Goal: Task Accomplishment & Management: Manage account settings

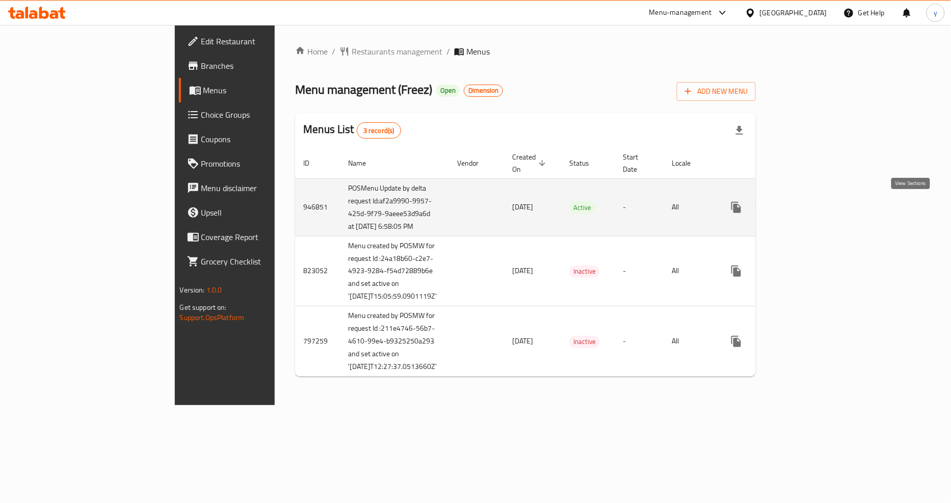
click at [816, 210] on icon "enhanced table" at bounding box center [810, 207] width 12 height 12
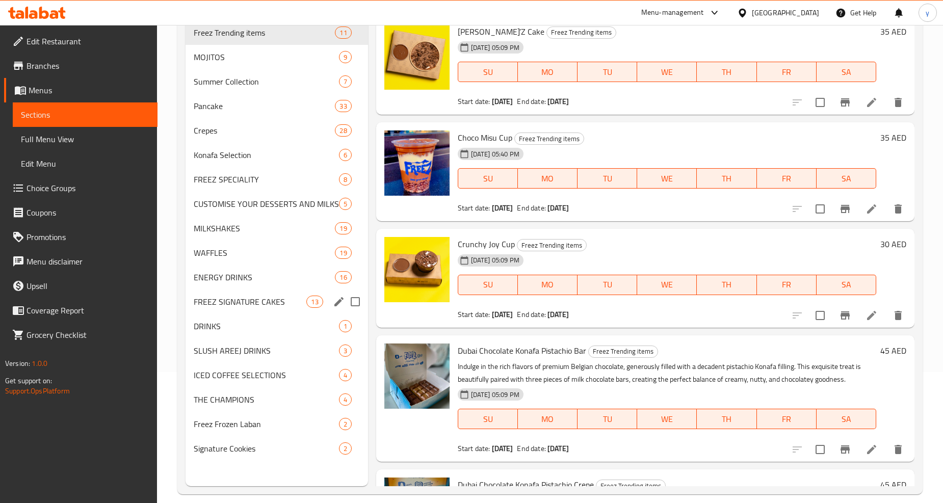
scroll to position [143, 0]
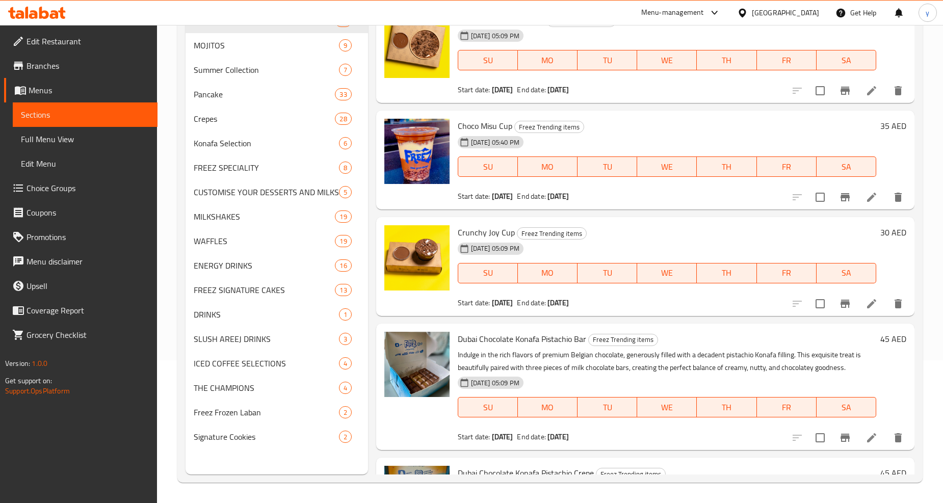
click at [30, 140] on span "Full Menu View" at bounding box center [85, 139] width 128 height 12
click at [46, 136] on span "Full Menu View" at bounding box center [85, 139] width 128 height 12
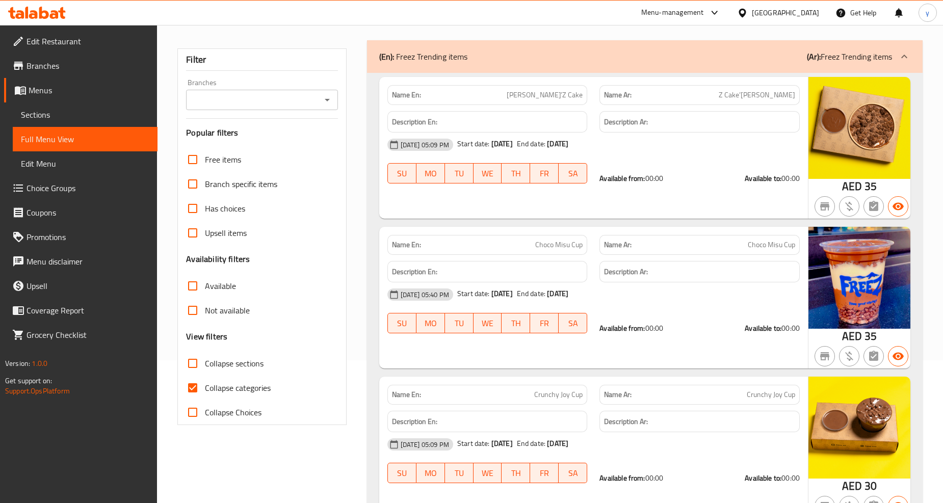
click at [188, 332] on h3 "View filters" at bounding box center [206, 337] width 41 height 12
click at [197, 388] on input "Collapse categories" at bounding box center [192, 388] width 24 height 24
checkbox input "false"
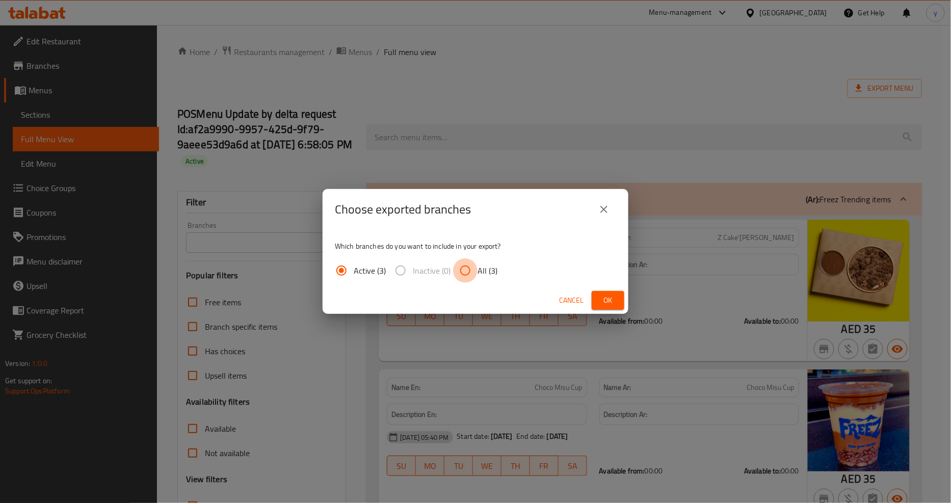
click at [470, 270] on input "All (3)" at bounding box center [465, 270] width 24 height 24
radio input "true"
click at [602, 302] on span "Ok" at bounding box center [608, 300] width 16 height 13
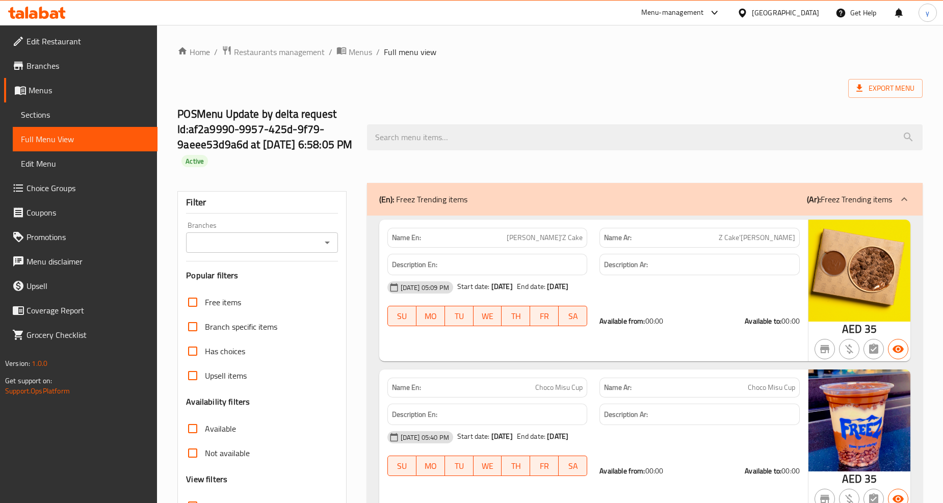
click at [43, 67] on span "Branches" at bounding box center [88, 66] width 123 height 12
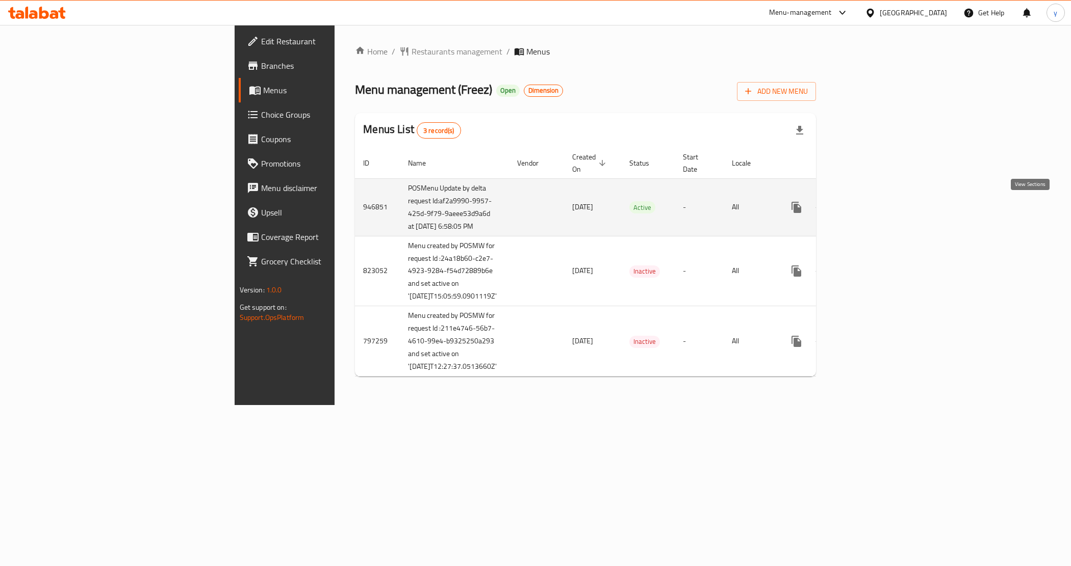
click at [876, 205] on icon "enhanced table" at bounding box center [870, 207] width 12 height 12
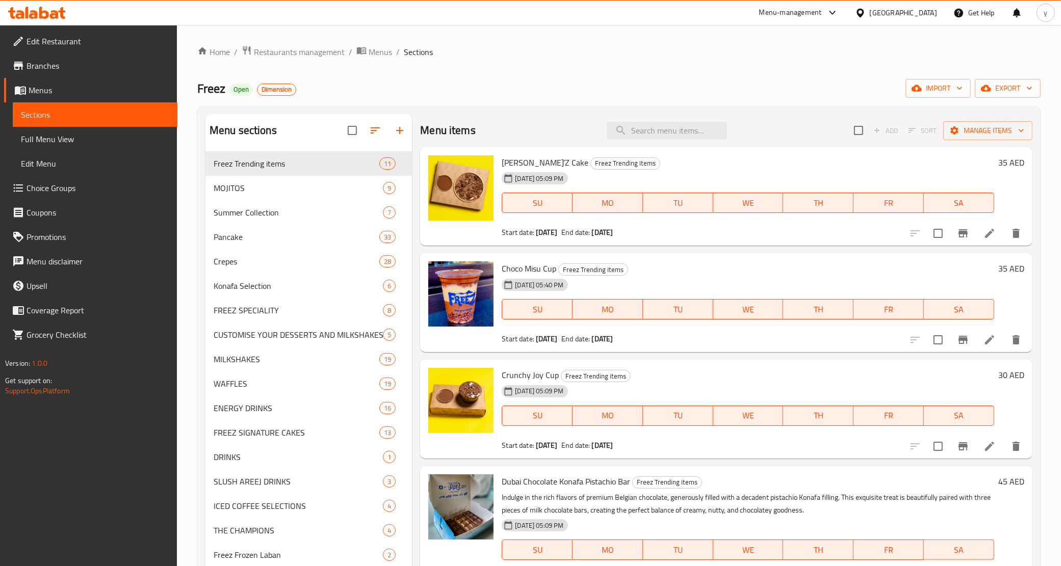
drag, startPoint x: 75, startPoint y: 138, endPoint x: 176, endPoint y: 217, distance: 127.8
click at [75, 138] on span "Full Menu View" at bounding box center [95, 139] width 148 height 12
click at [82, 142] on span "Full Menu View" at bounding box center [95, 139] width 148 height 12
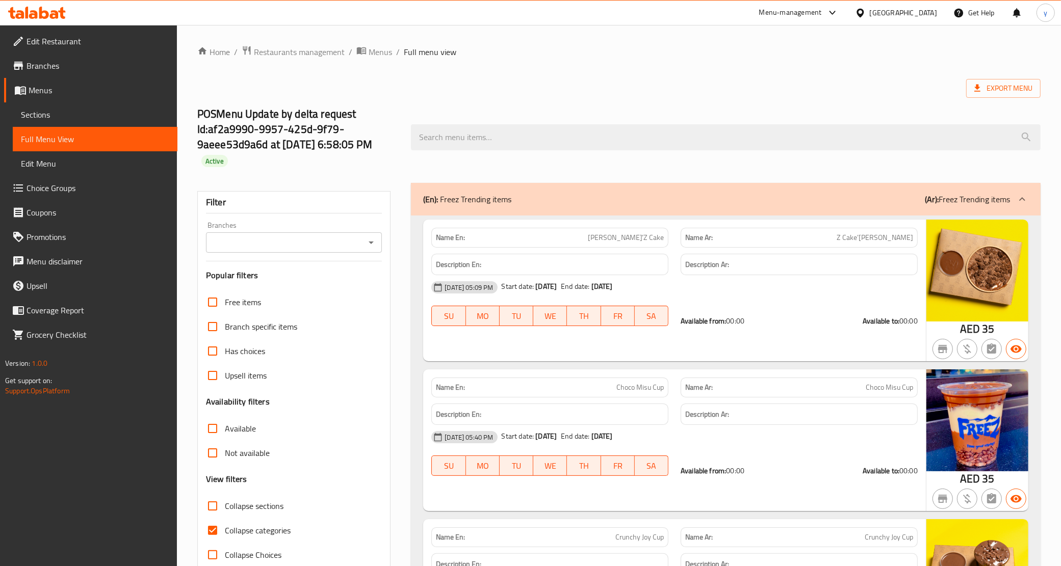
scroll to position [127, 0]
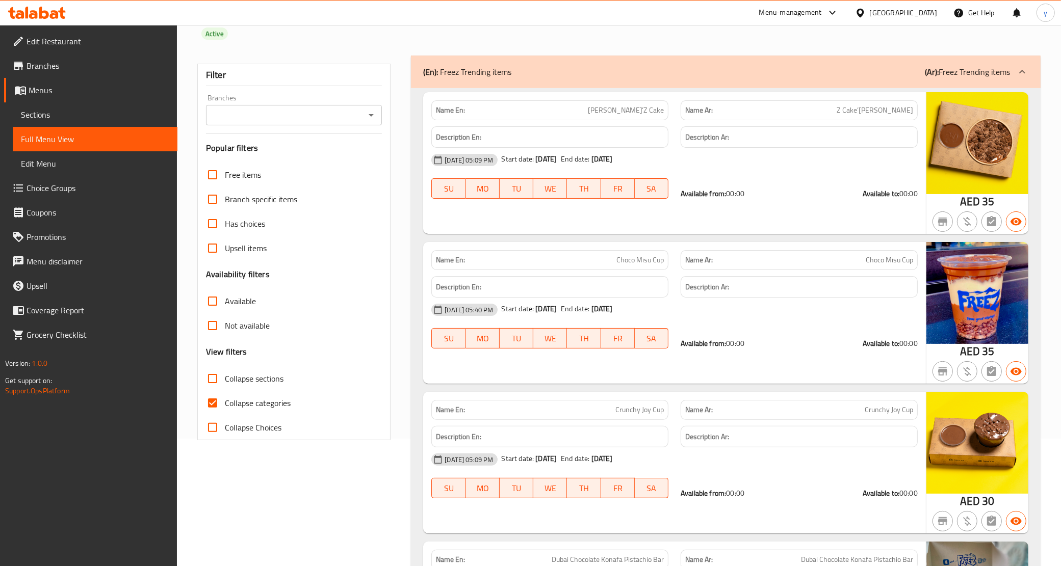
click at [217, 403] on input "Collapse categories" at bounding box center [212, 403] width 24 height 24
checkbox input "false"
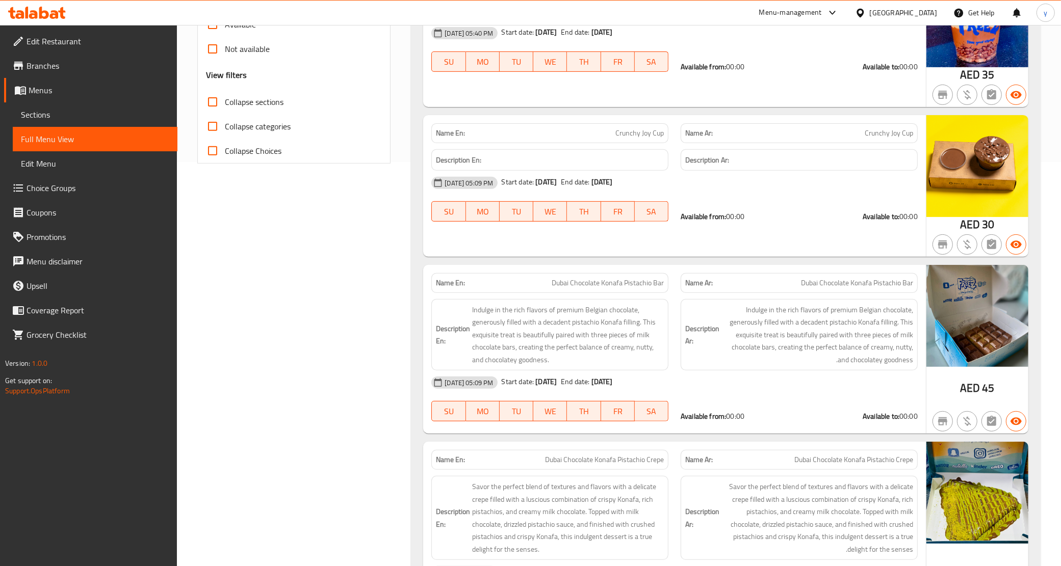
scroll to position [4188, 0]
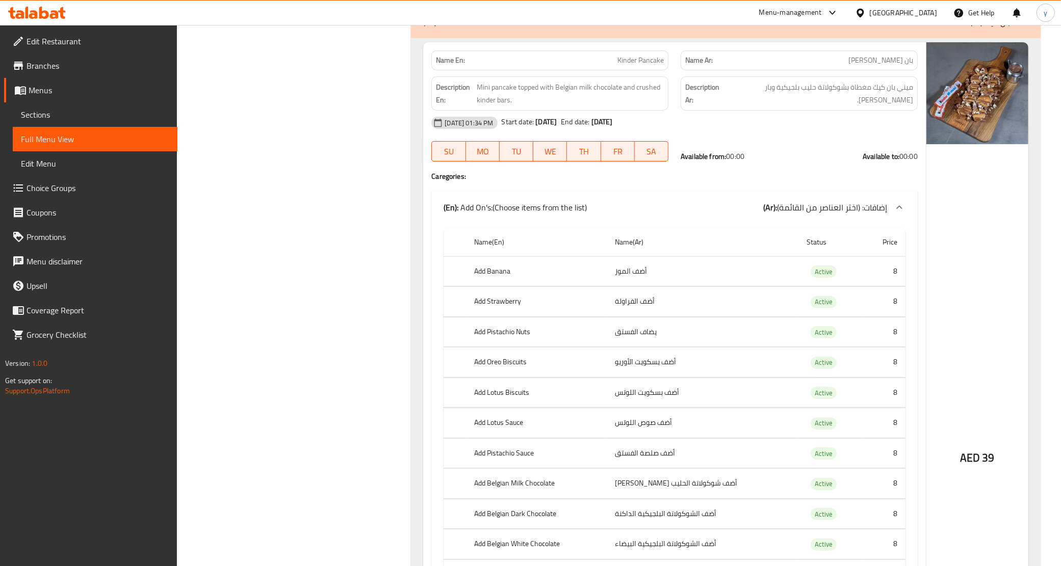
click at [51, 64] on span "Branches" at bounding box center [98, 66] width 143 height 12
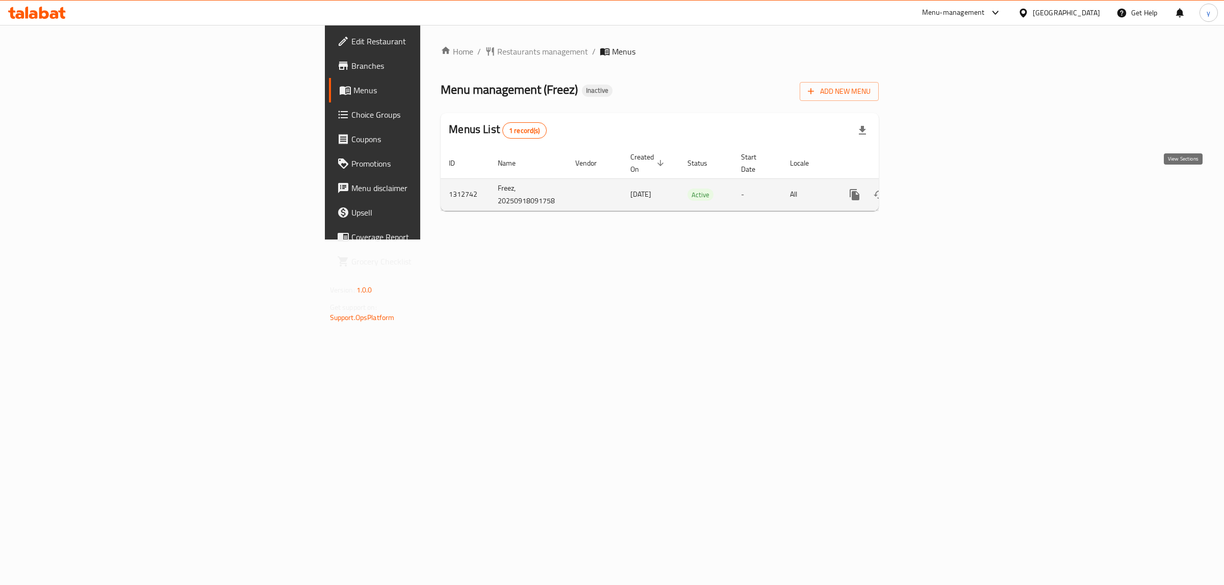
click at [934, 189] on icon "enhanced table" at bounding box center [928, 195] width 12 height 12
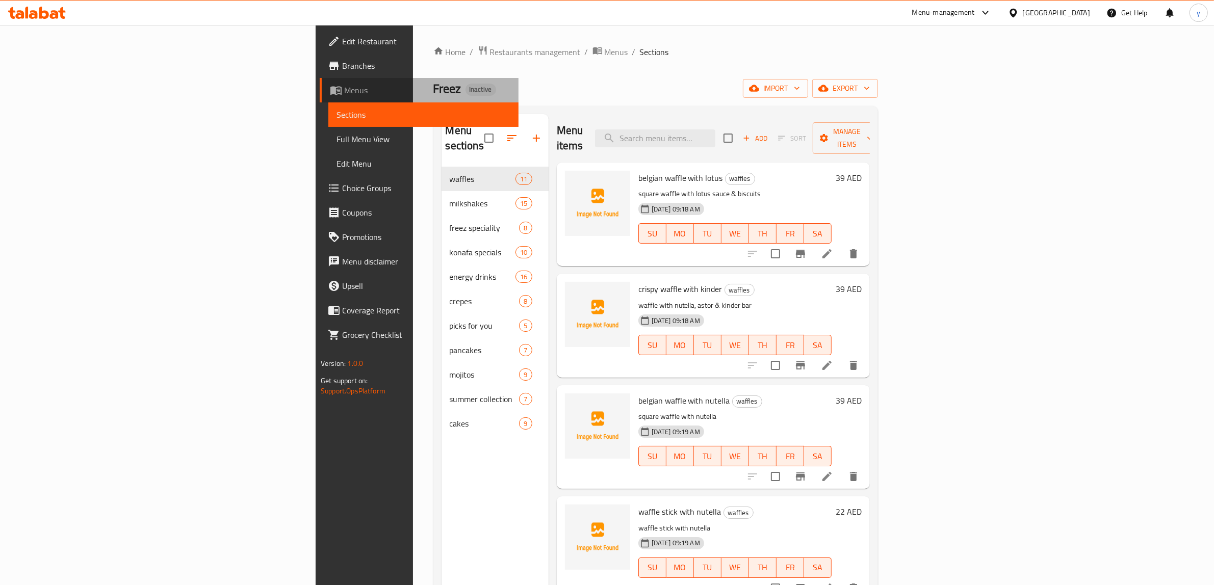
click at [344, 95] on span "Menus" at bounding box center [427, 90] width 166 height 12
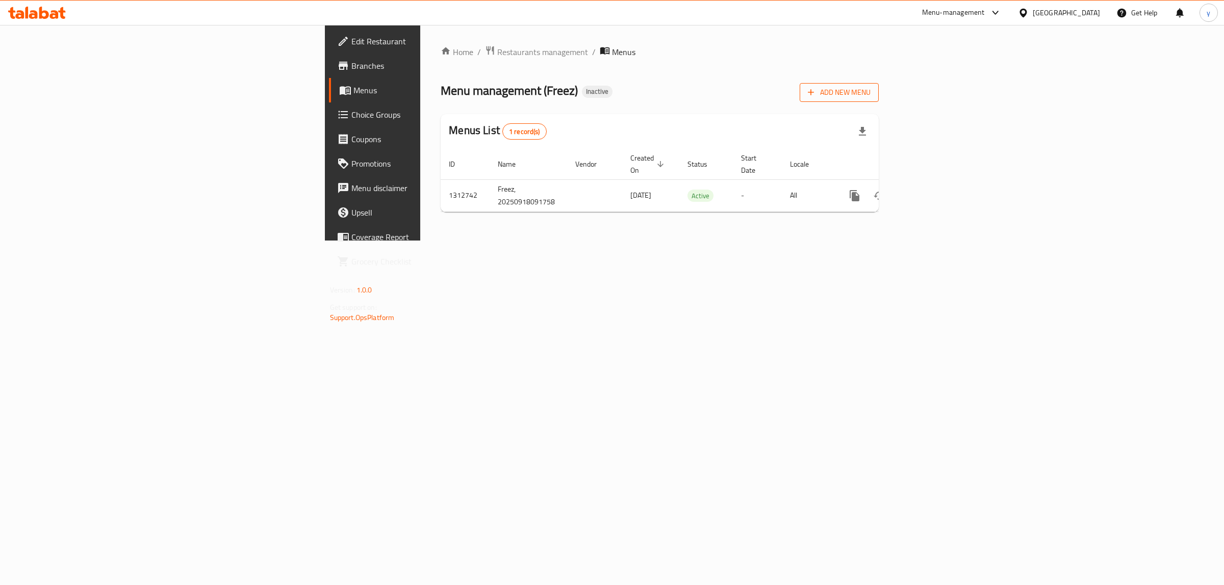
click at [870, 98] on span "Add New Menu" at bounding box center [839, 92] width 63 height 13
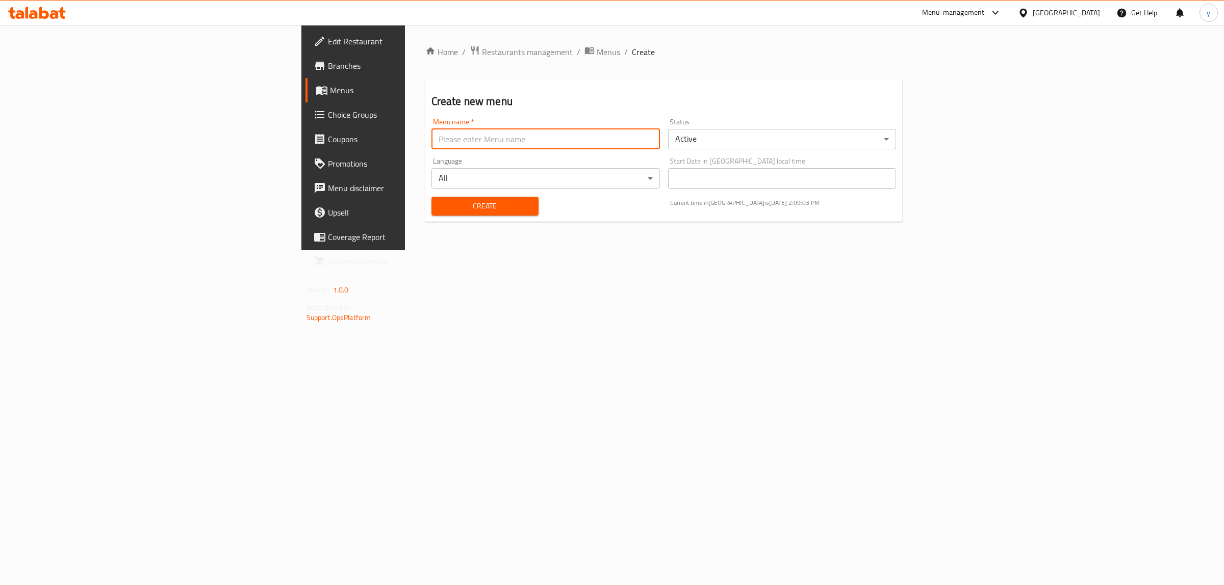
click at [431, 142] on input "text" at bounding box center [545, 139] width 228 height 20
type input "new 18\9\2025"
click at [405, 244] on div "Home / Restaurants management / Menus / Create Create new menu Menu name   * ne…" at bounding box center [664, 137] width 518 height 225
click at [439, 206] on span "Create" at bounding box center [484, 206] width 91 height 13
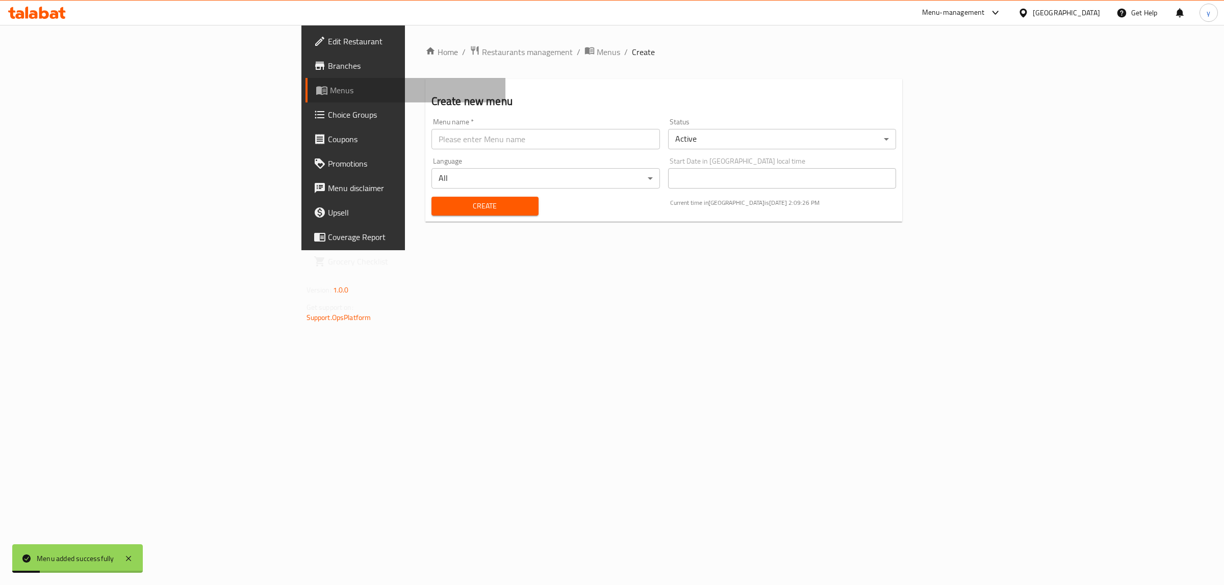
click at [330, 91] on span "Menus" at bounding box center [414, 90] width 168 height 12
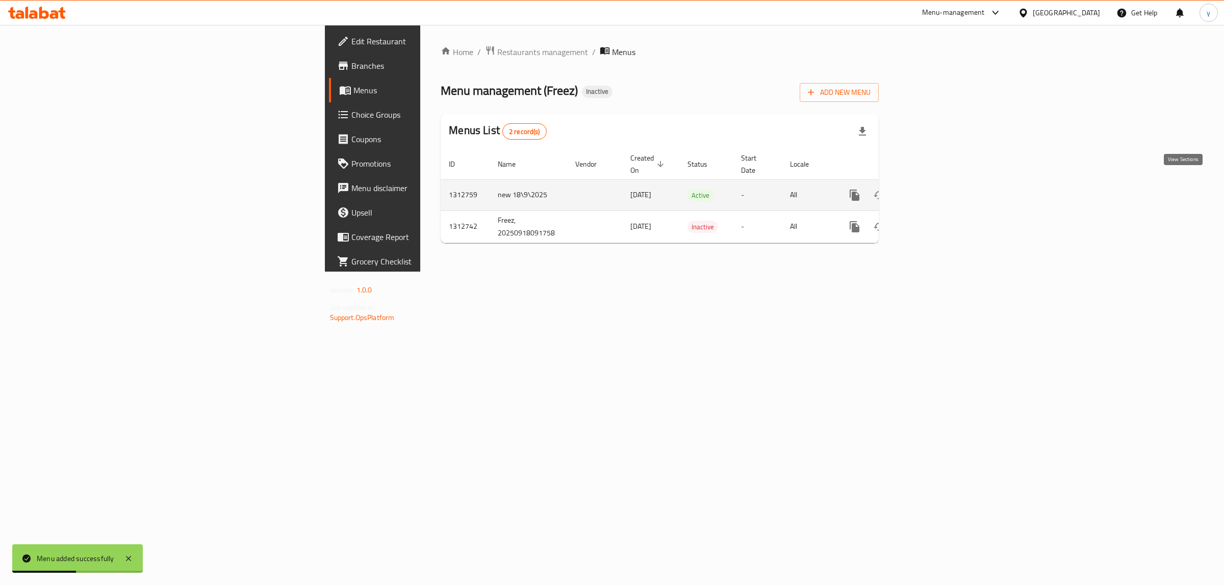
click at [934, 189] on icon "enhanced table" at bounding box center [928, 195] width 12 height 12
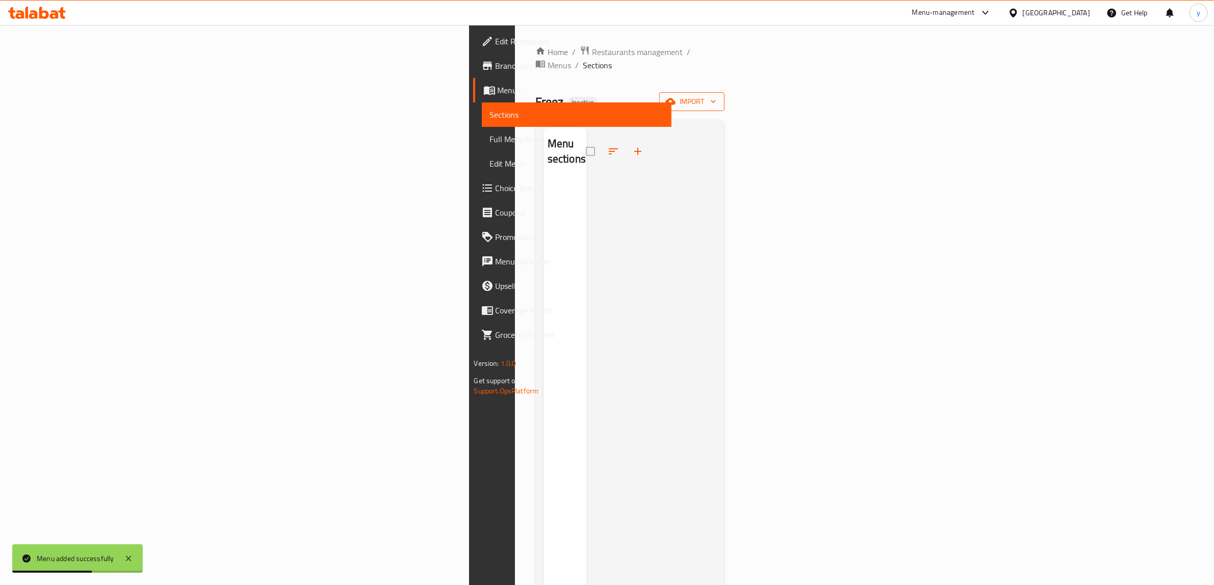
click at [718, 96] on icon "button" at bounding box center [713, 101] width 10 height 10
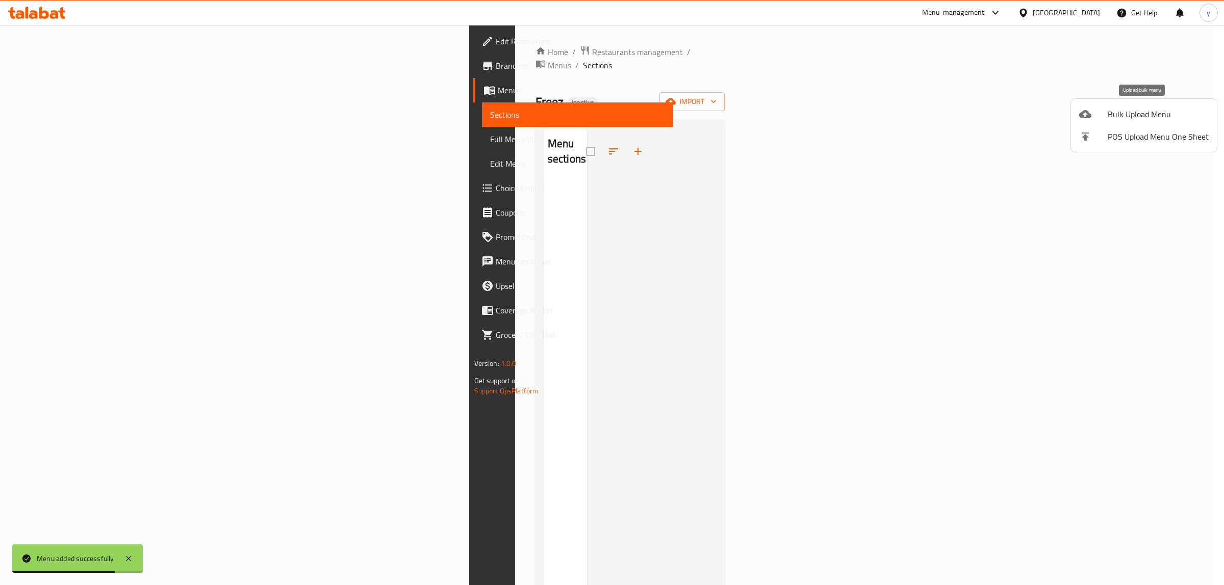
click at [1115, 115] on span "Bulk Upload Menu" at bounding box center [1157, 114] width 101 height 12
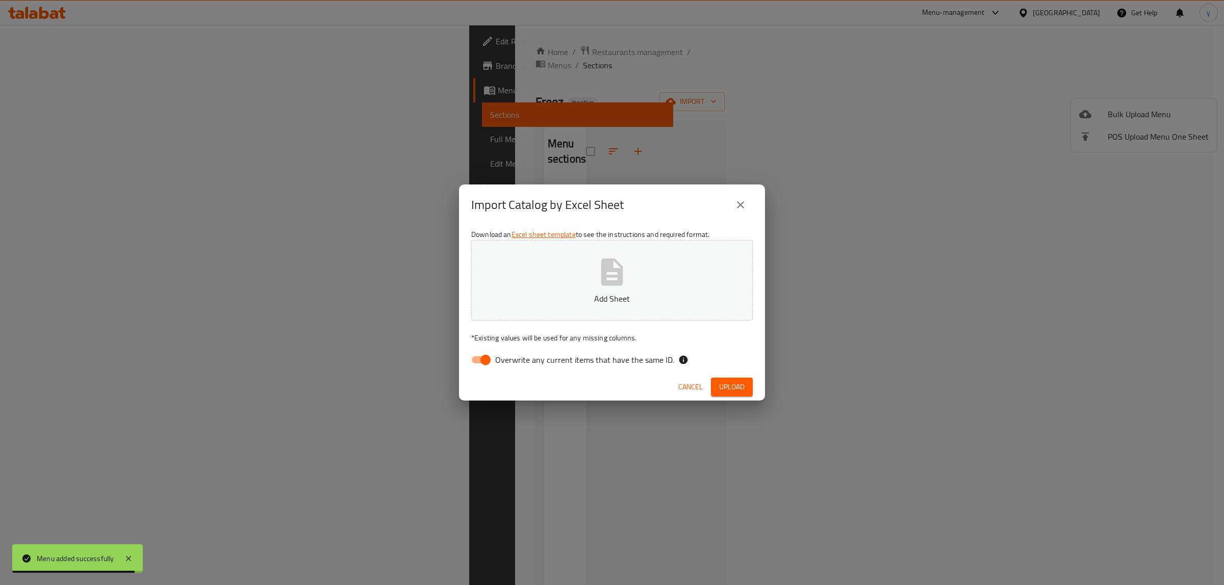
click at [487, 358] on input "Overwrite any current items that have the same ID." at bounding box center [485, 359] width 58 height 19
checkbox input "false"
click at [513, 287] on button "Add Sheet" at bounding box center [611, 280] width 281 height 81
click at [728, 383] on span "Upload" at bounding box center [731, 387] width 25 height 13
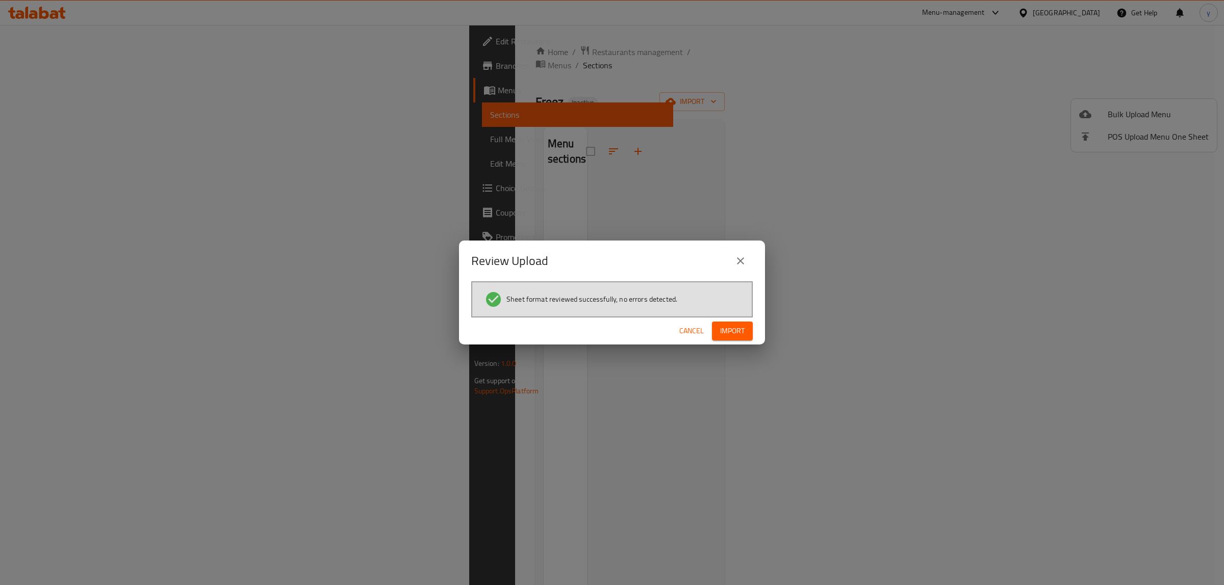
click at [737, 333] on span "Import" at bounding box center [732, 331] width 24 height 13
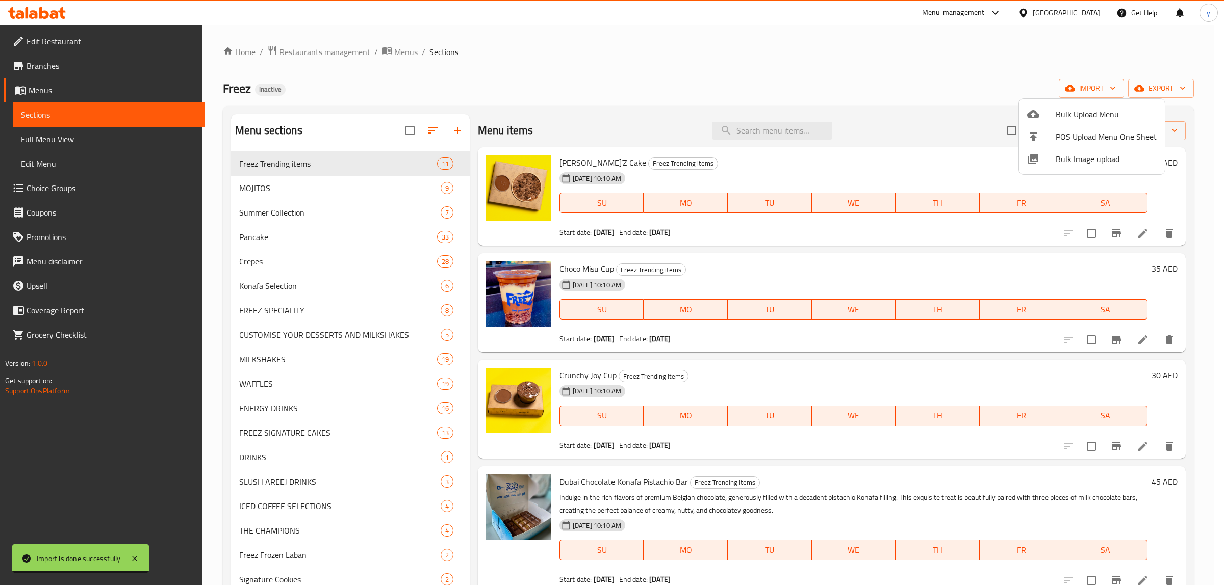
click at [44, 137] on div at bounding box center [612, 292] width 1224 height 585
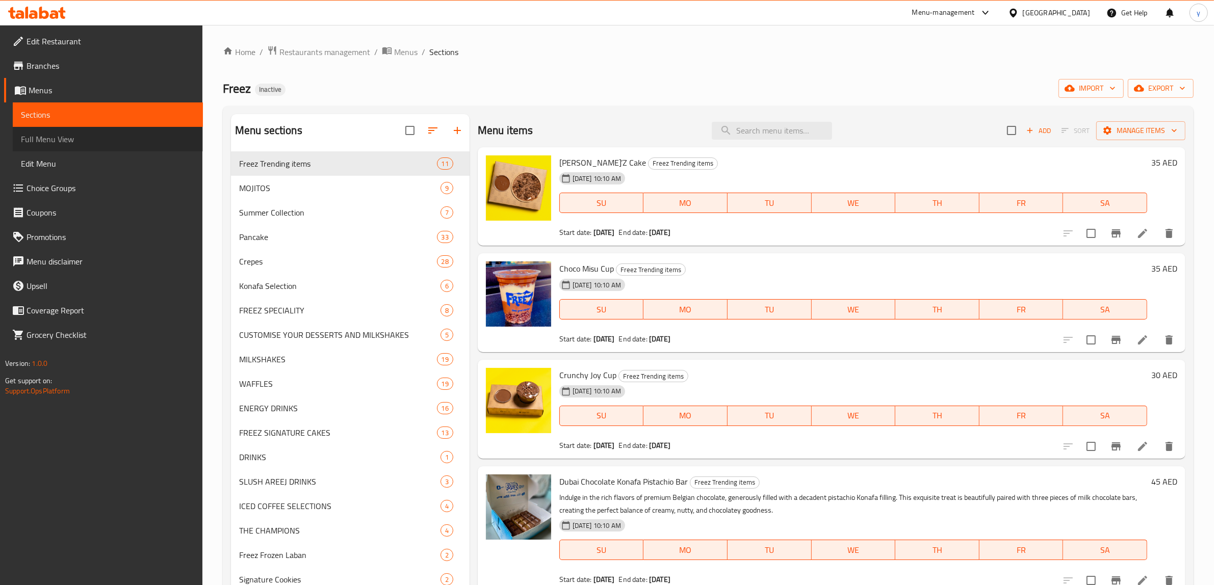
click at [59, 141] on span "Full Menu View" at bounding box center [108, 139] width 174 height 12
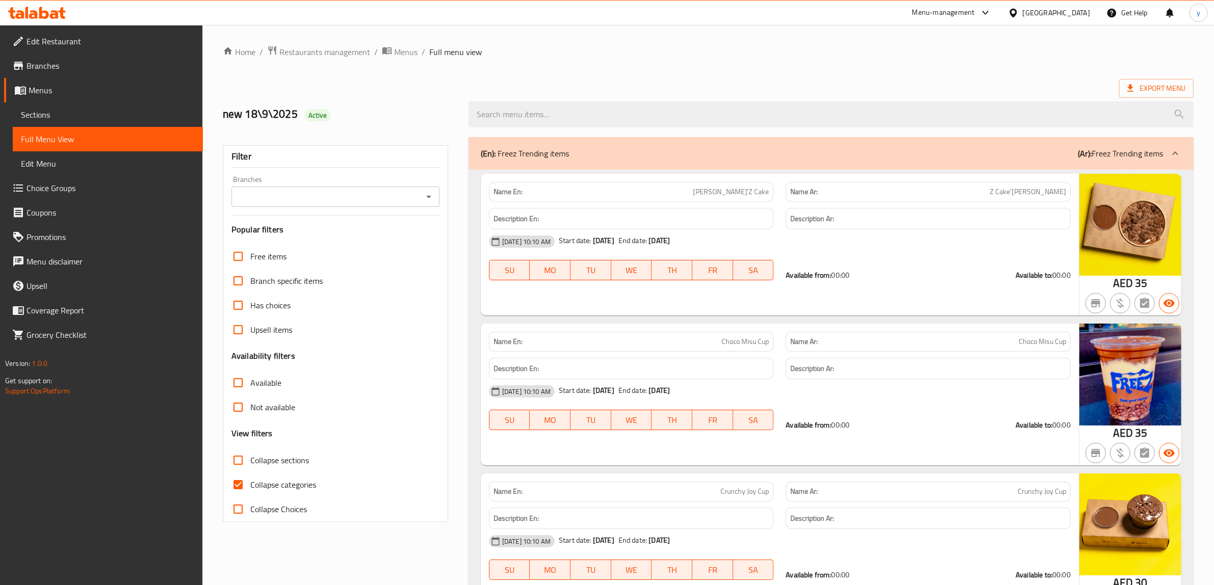
drag, startPoint x: 239, startPoint y: 485, endPoint x: 414, endPoint y: 319, distance: 241.6
click at [239, 485] on input "Collapse categories" at bounding box center [238, 485] width 24 height 24
checkbox input "false"
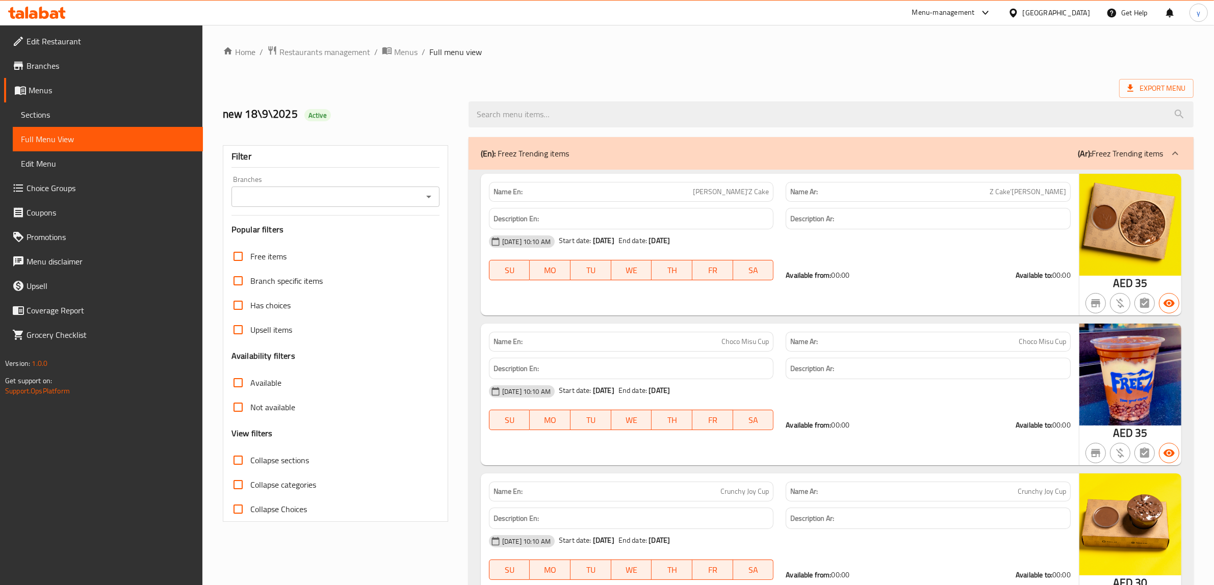
click at [75, 35] on span "Edit Restaurant" at bounding box center [111, 41] width 168 height 12
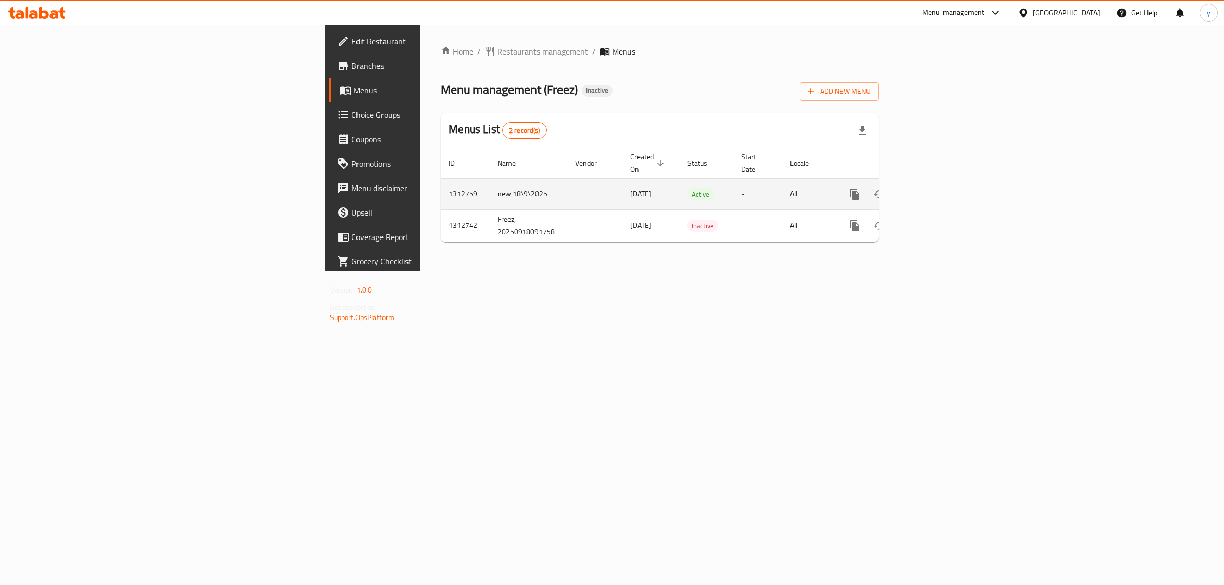
click at [948, 180] on td "enhanced table" at bounding box center [891, 193] width 114 height 31
click at [940, 182] on link "enhanced table" at bounding box center [928, 194] width 24 height 24
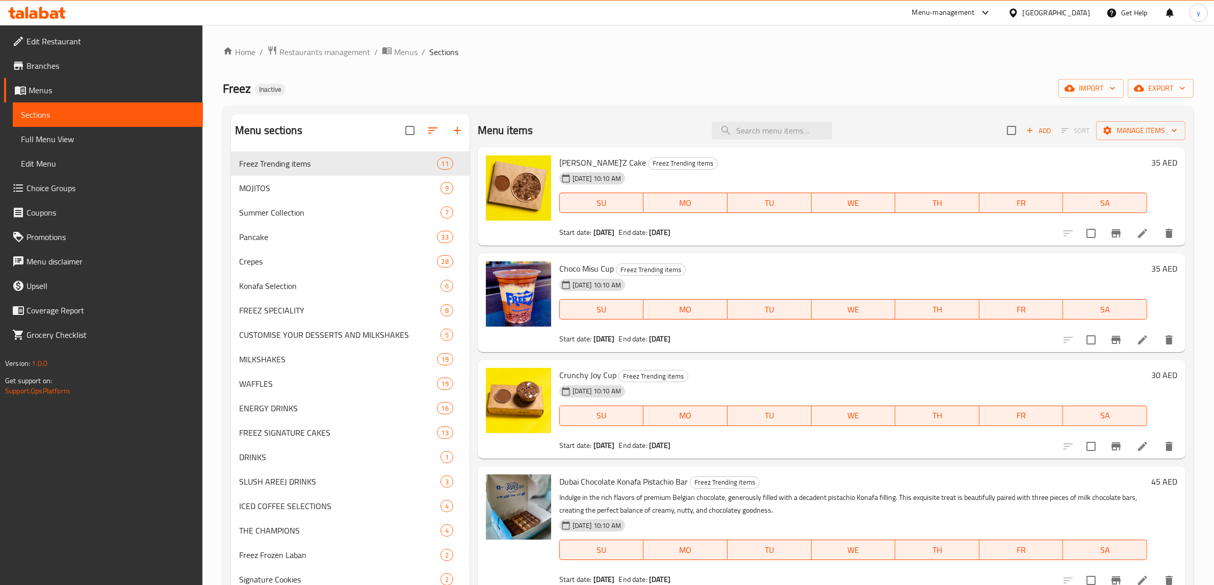
click at [65, 143] on span "Full Menu View" at bounding box center [108, 139] width 174 height 12
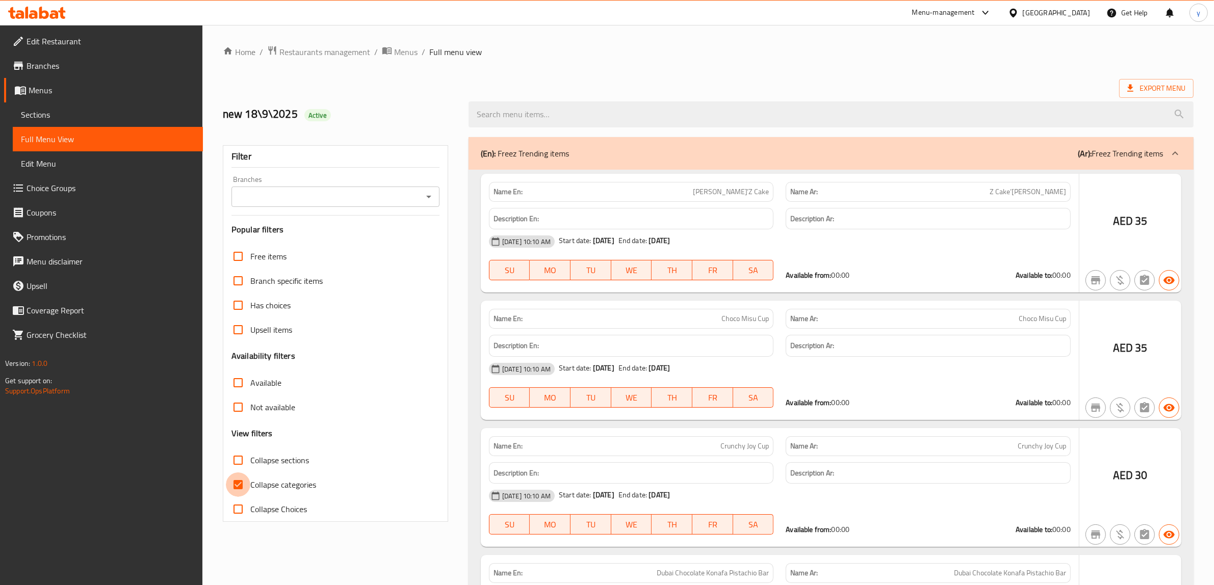
click at [241, 473] on input "Collapse categories" at bounding box center [238, 485] width 24 height 24
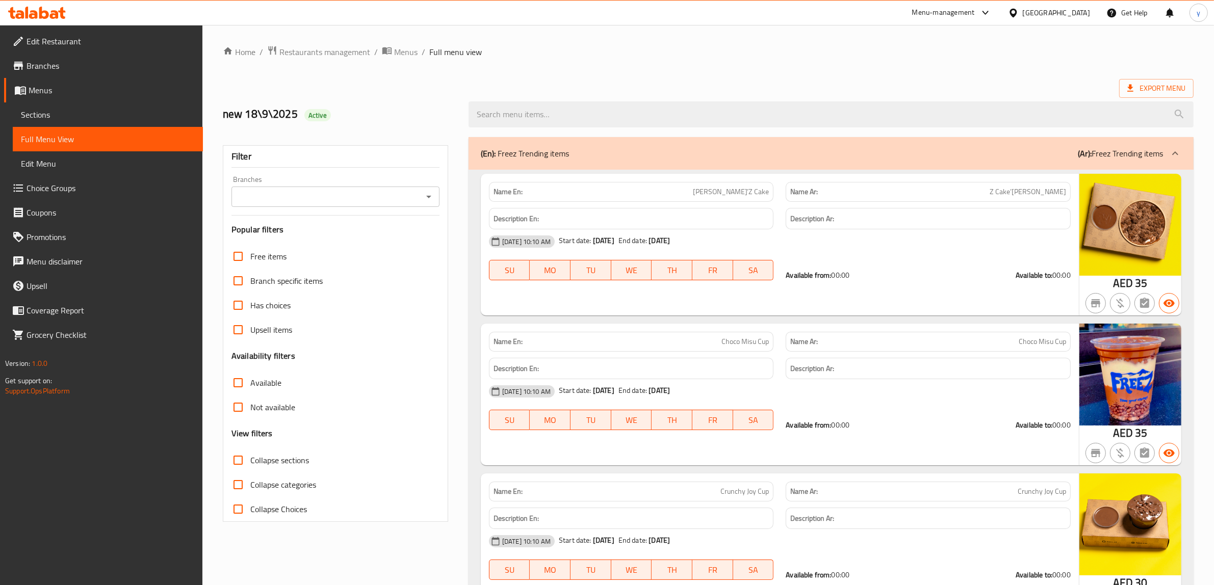
click at [240, 473] on input "Collapse categories" at bounding box center [238, 485] width 24 height 24
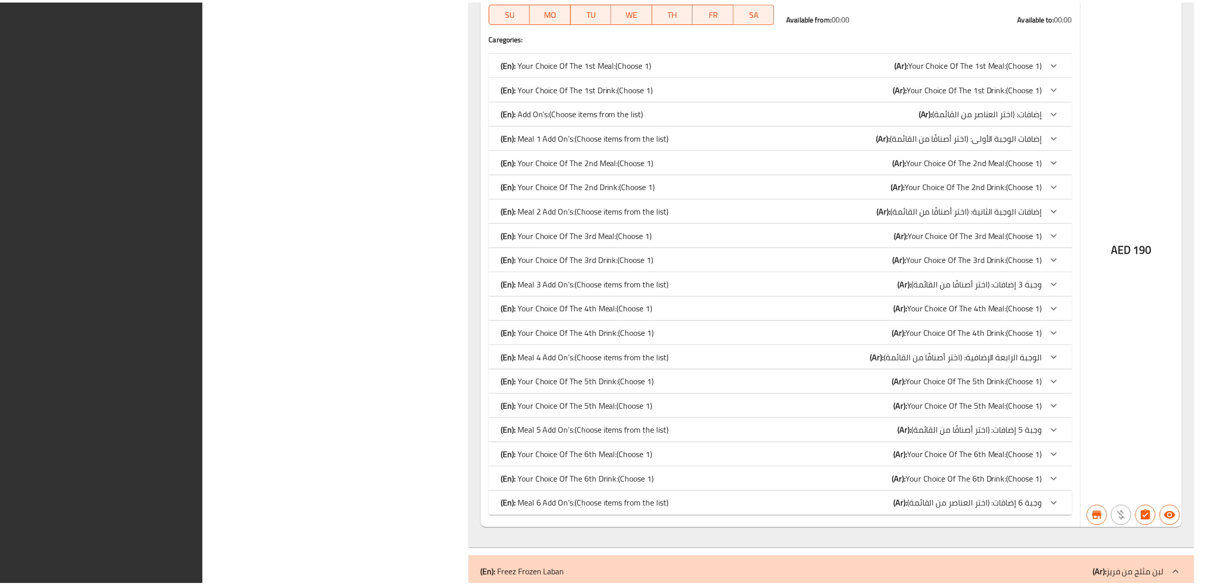
scroll to position [32794, 0]
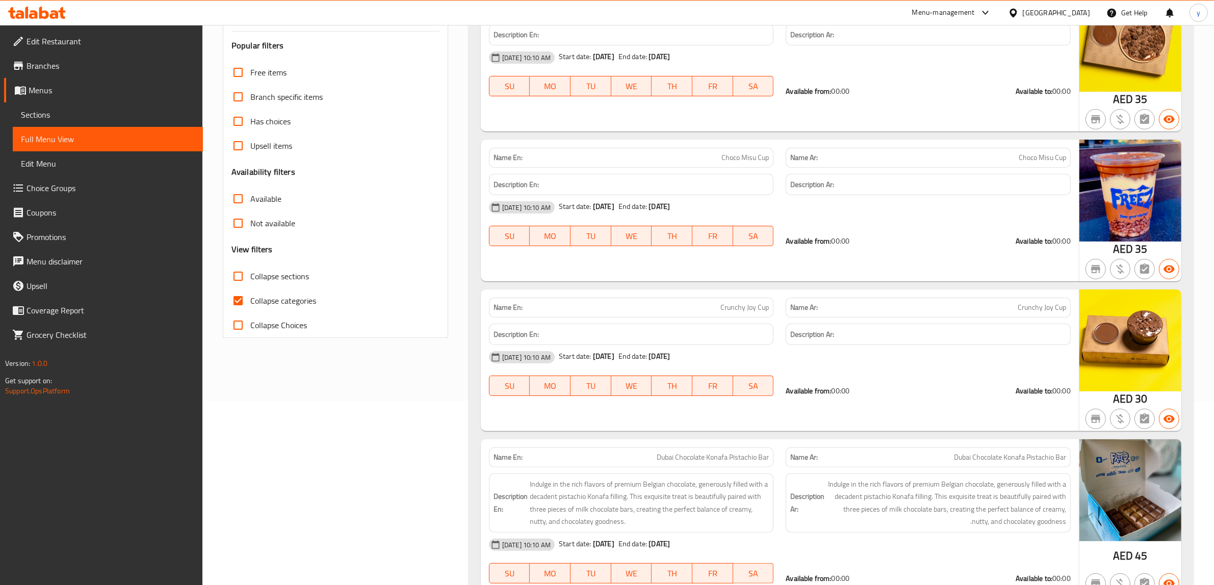
scroll to position [0, 0]
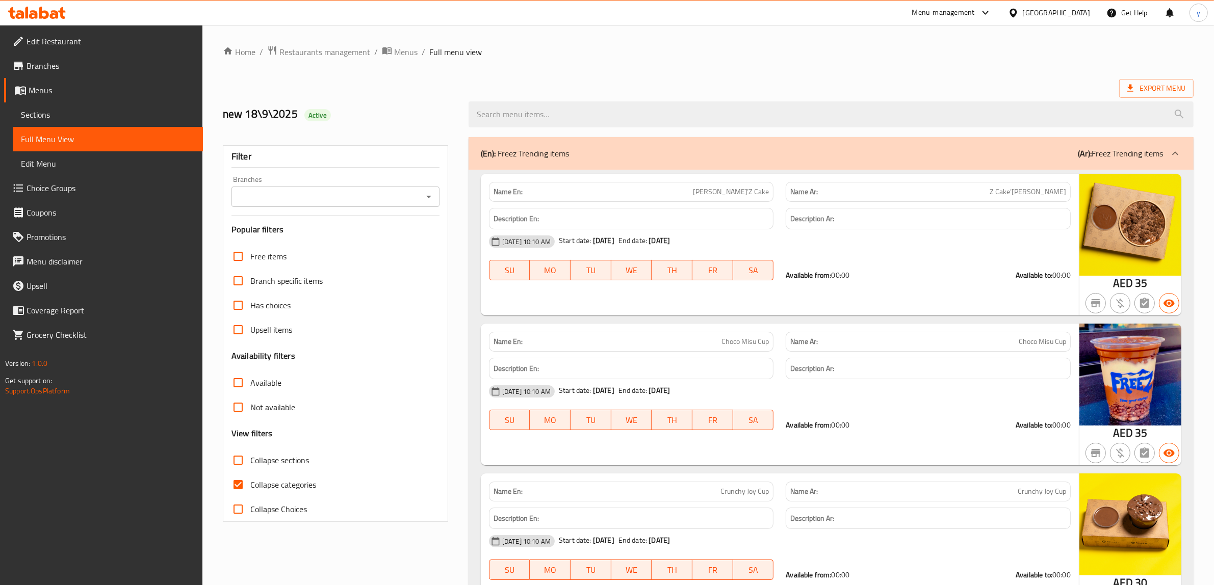
click at [236, 482] on input "Collapse categories" at bounding box center [238, 485] width 24 height 24
checkbox input "false"
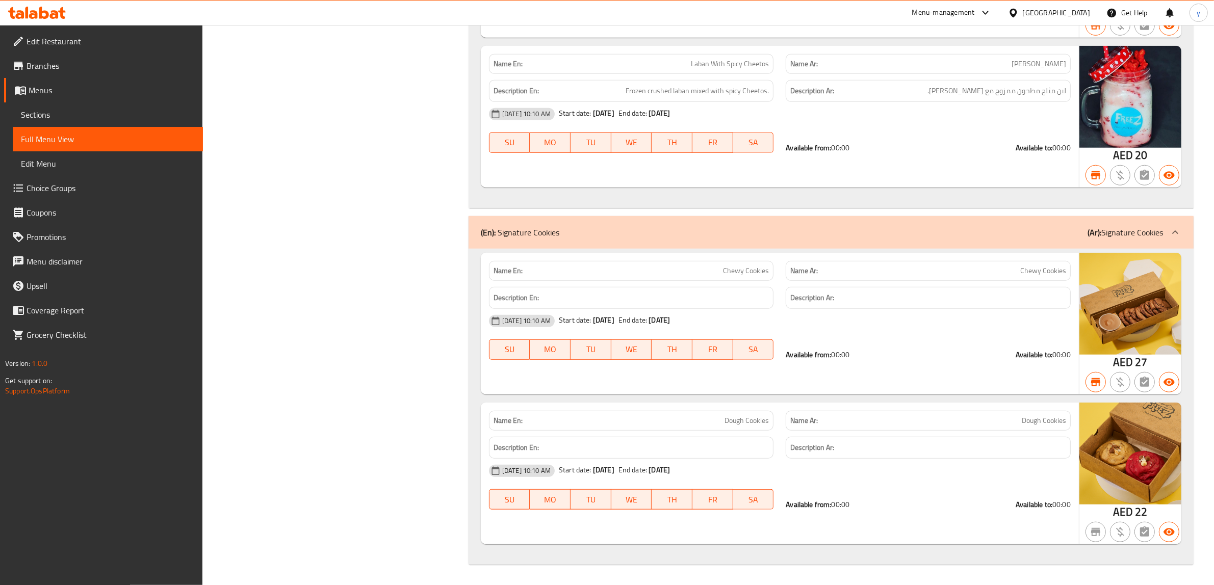
scroll to position [108293, 0]
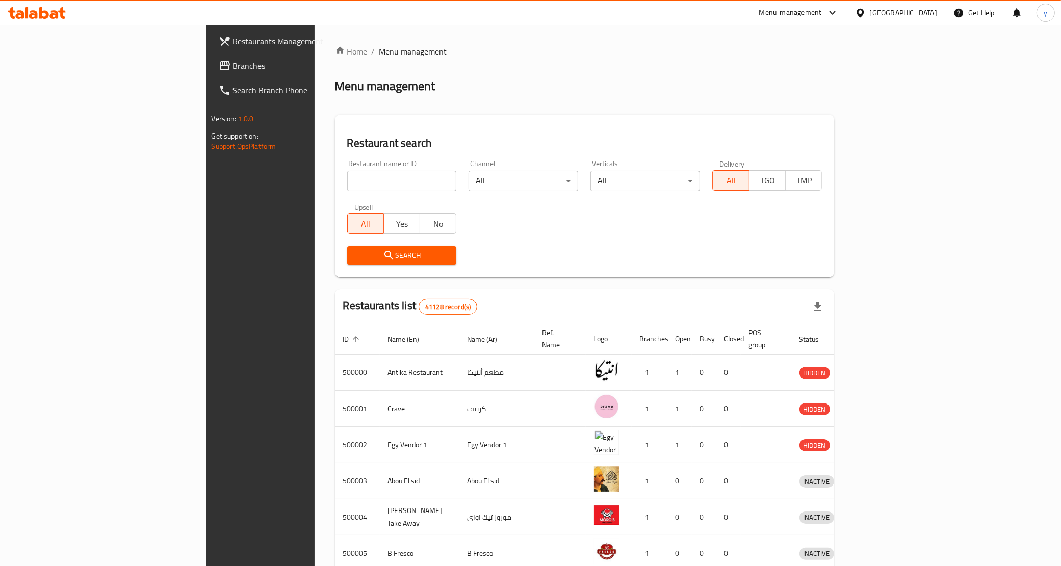
click at [606, 9] on div "[GEOGRAPHIC_DATA]" at bounding box center [903, 12] width 67 height 11
click at [606, 269] on div "[GEOGRAPHIC_DATA]" at bounding box center [826, 267] width 67 height 11
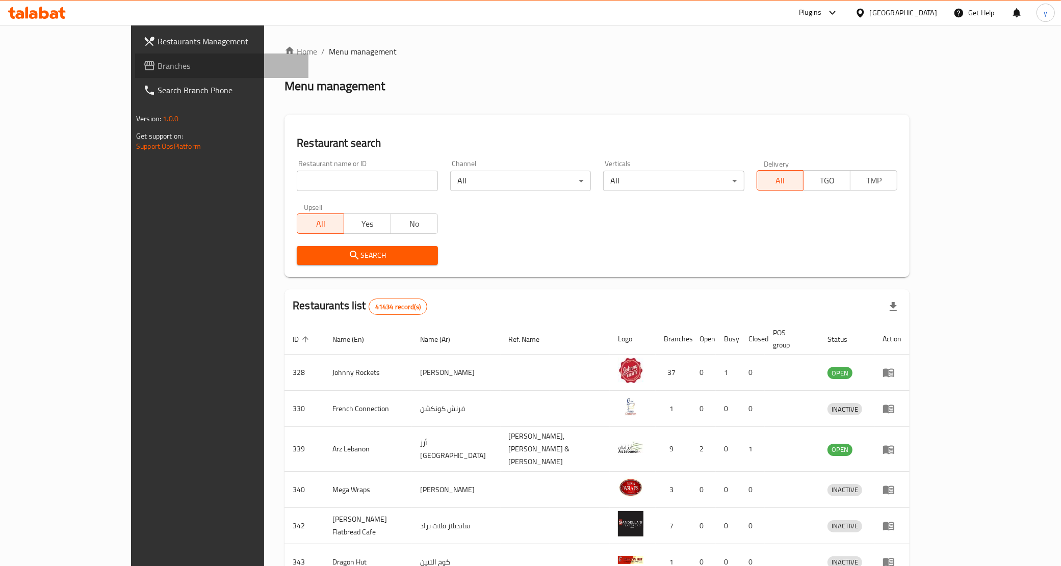
click at [158, 72] on span "Branches" at bounding box center [229, 66] width 143 height 12
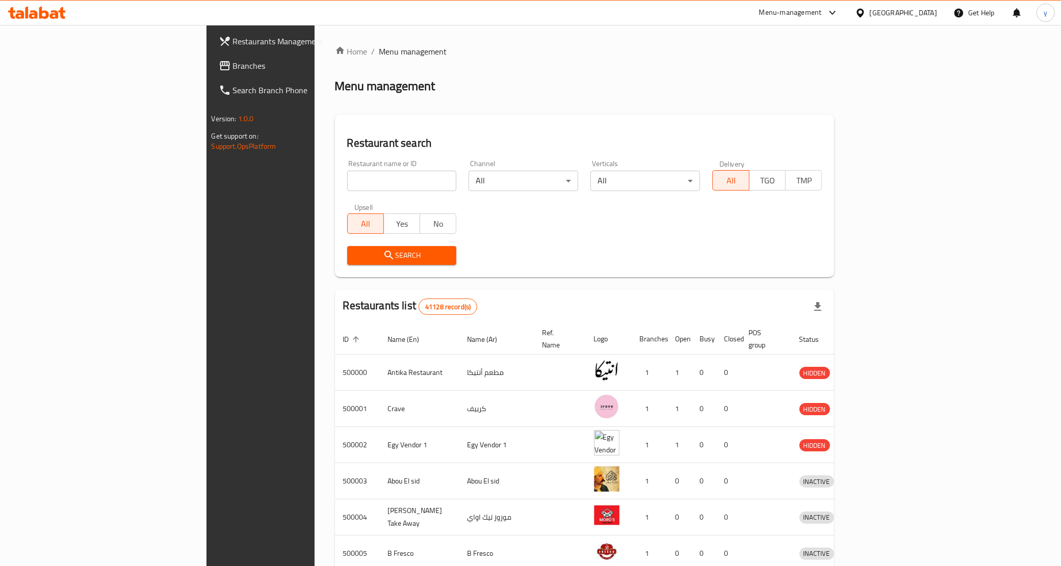
click at [866, 18] on icon at bounding box center [860, 13] width 11 height 11
click at [834, 263] on div "[GEOGRAPHIC_DATA]" at bounding box center [826, 267] width 67 height 11
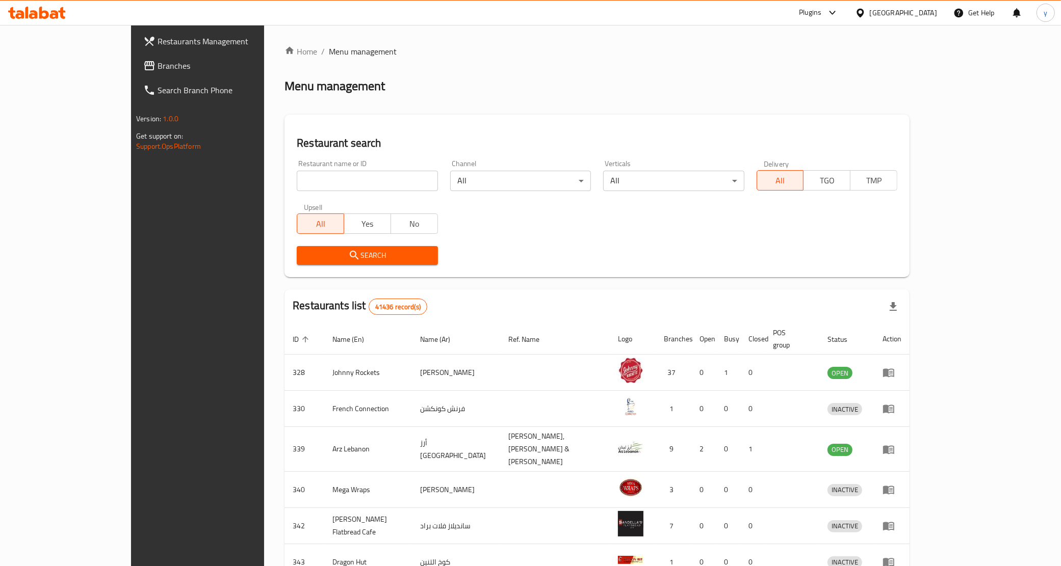
click at [158, 62] on span "Branches" at bounding box center [229, 66] width 143 height 12
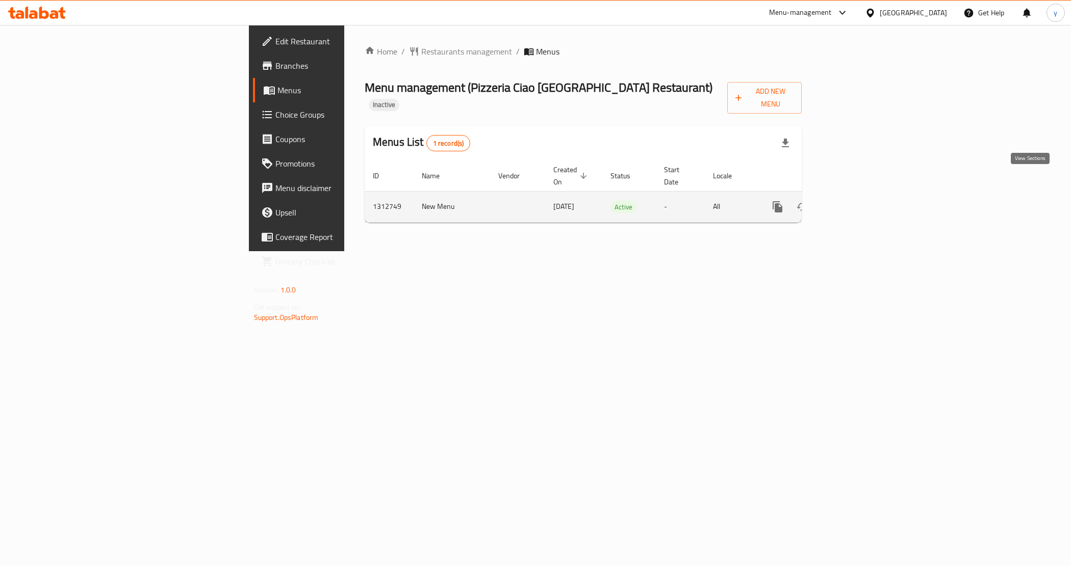
click at [863, 195] on link "enhanced table" at bounding box center [851, 207] width 24 height 24
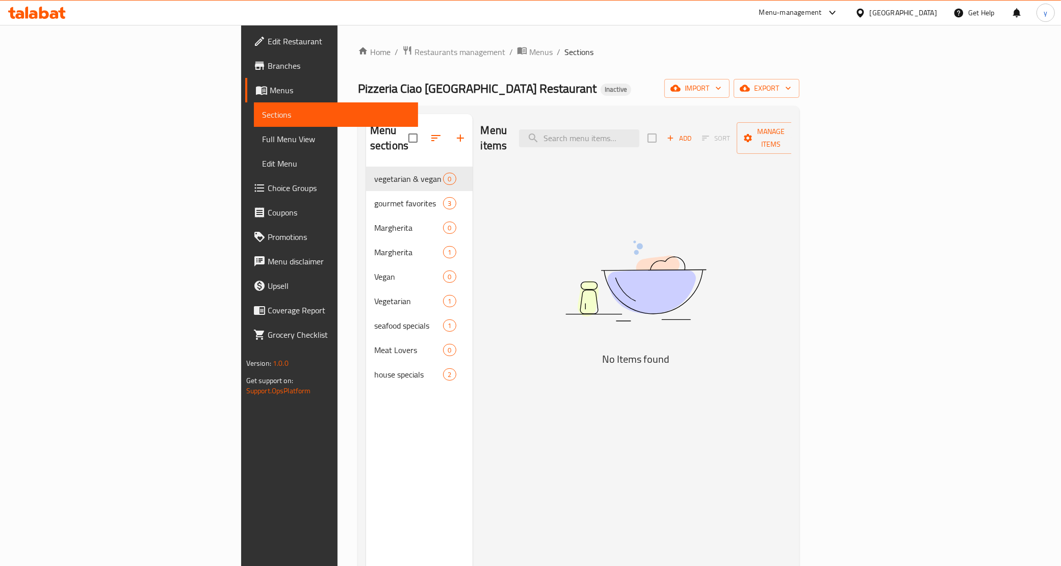
click at [262, 141] on span "Full Menu View" at bounding box center [336, 139] width 148 height 12
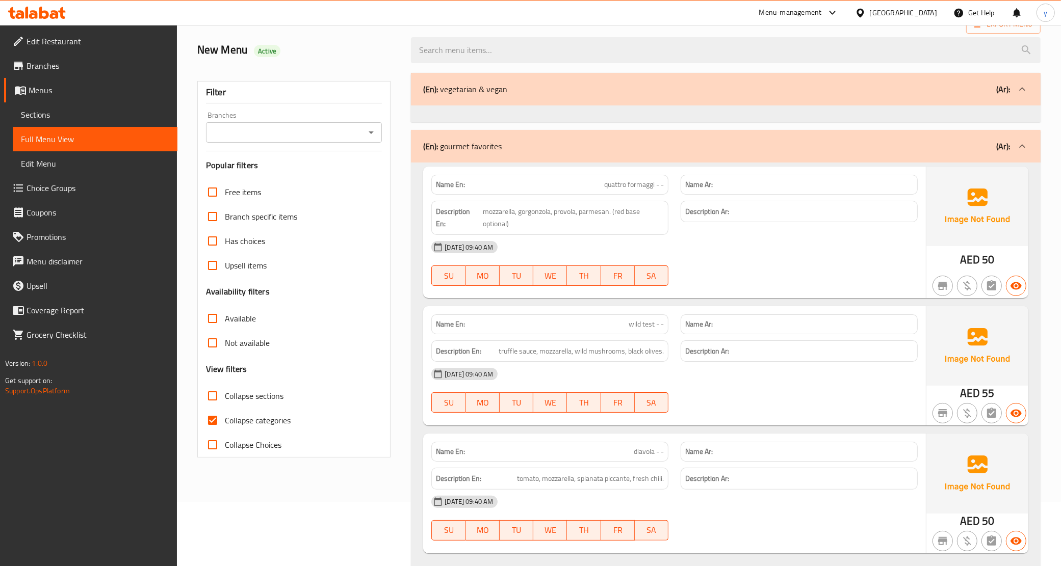
scroll to position [64, 0]
click at [204, 423] on input "Collapse categories" at bounding box center [212, 421] width 24 height 24
checkbox input "false"
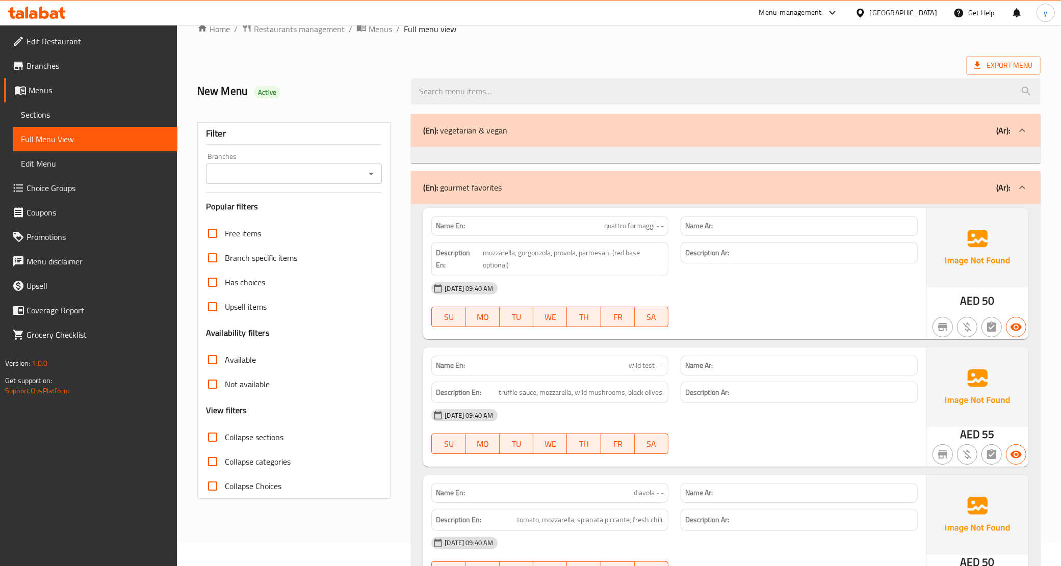
scroll to position [0, 0]
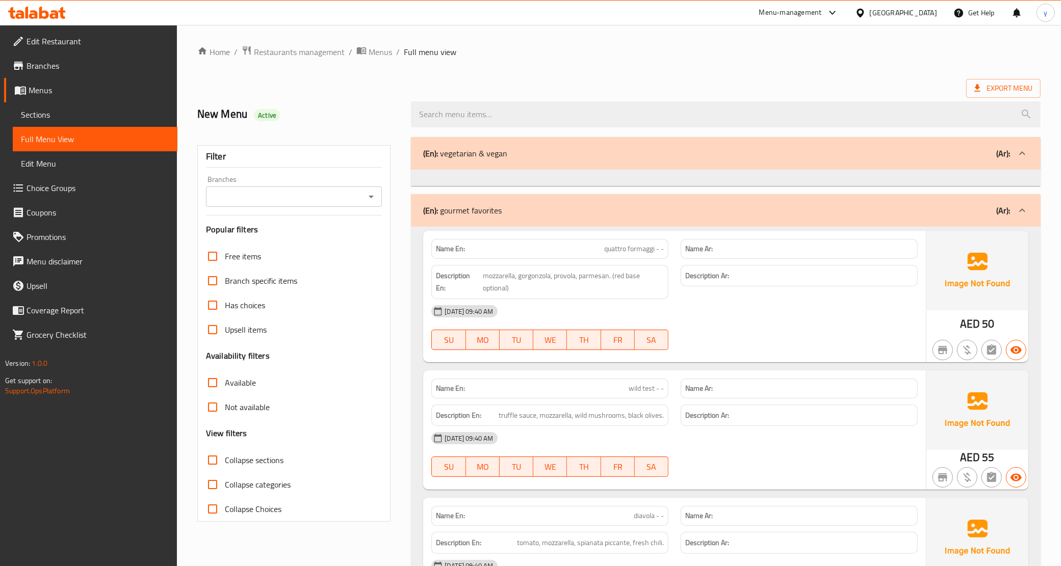
click at [32, 115] on span "Sections" at bounding box center [95, 115] width 148 height 12
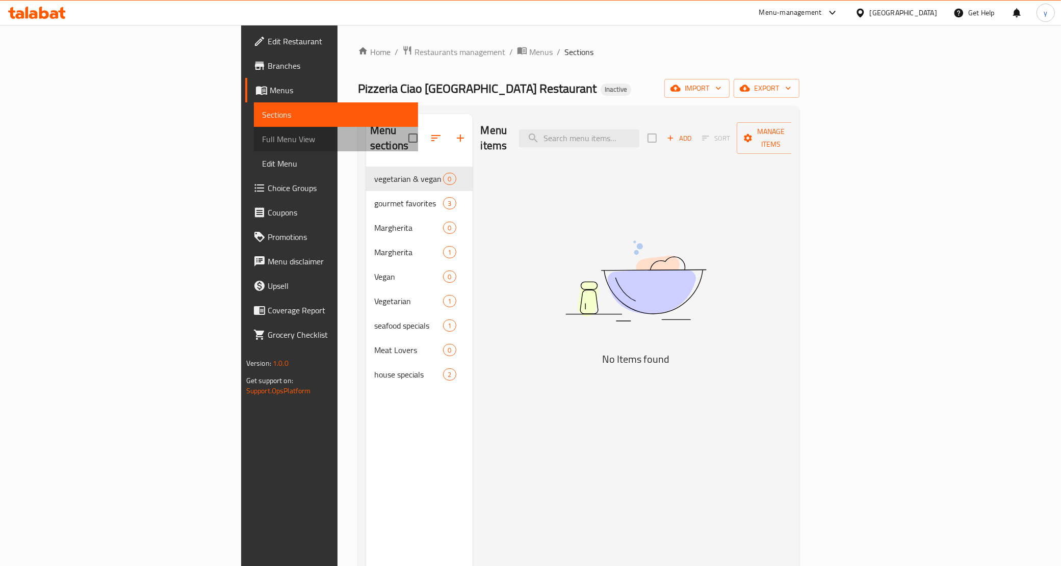
click at [262, 142] on span "Full Menu View" at bounding box center [336, 139] width 148 height 12
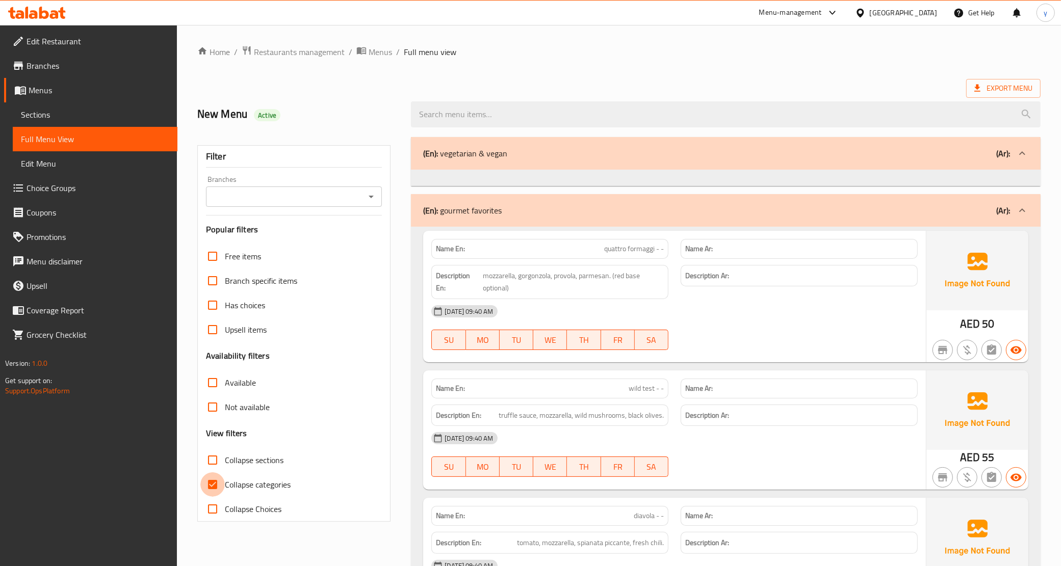
click at [212, 493] on input "Collapse categories" at bounding box center [212, 485] width 24 height 24
checkbox input "false"
click at [836, 307] on div "[DATE] 09:40 AM" at bounding box center [674, 311] width 499 height 24
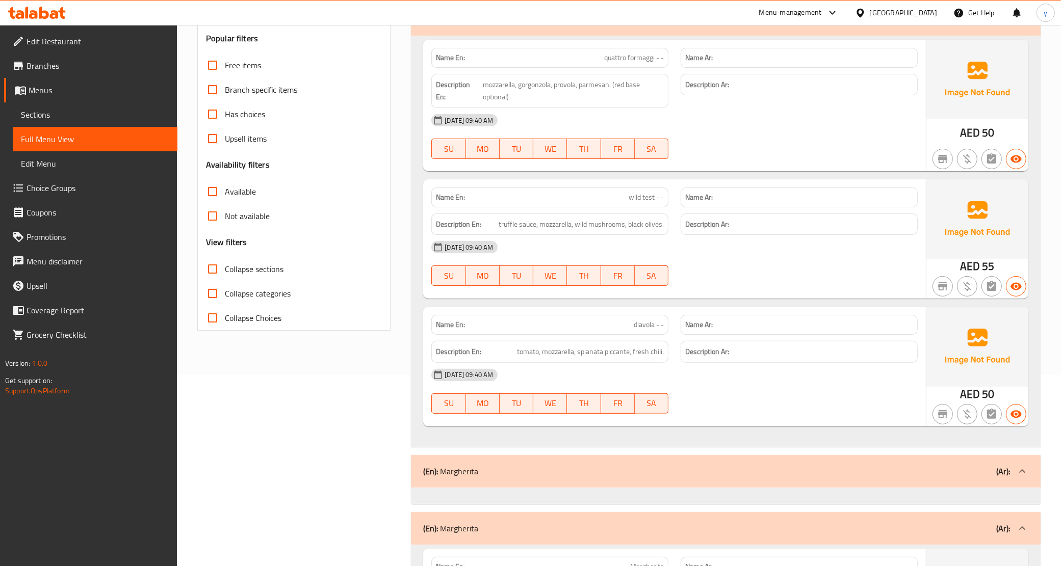
click at [821, 273] on div "18-09-2025 09:40 AM SU MO TU WE TH FR SA" at bounding box center [674, 263] width 499 height 57
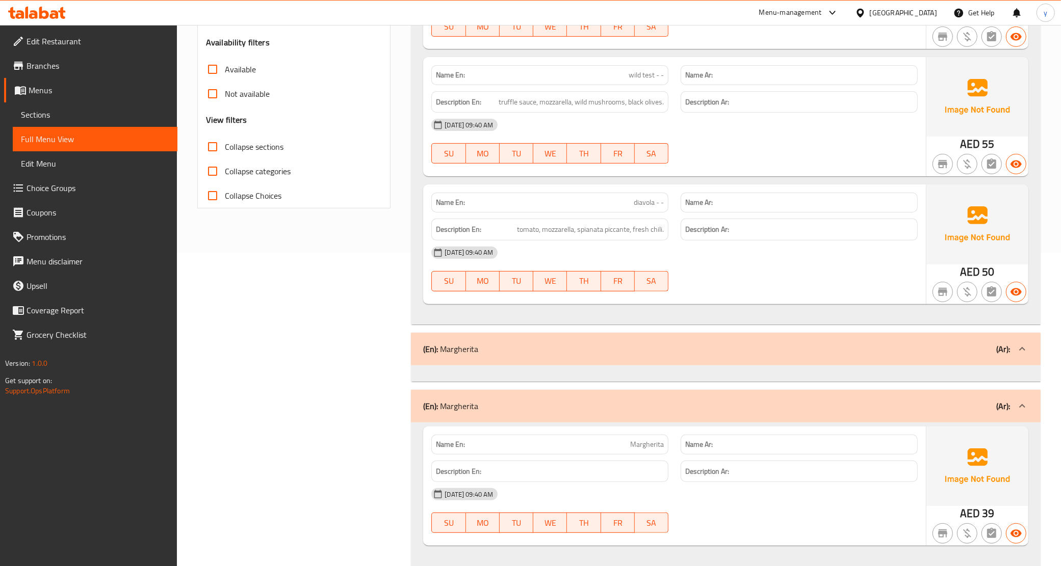
scroll to position [382, 0]
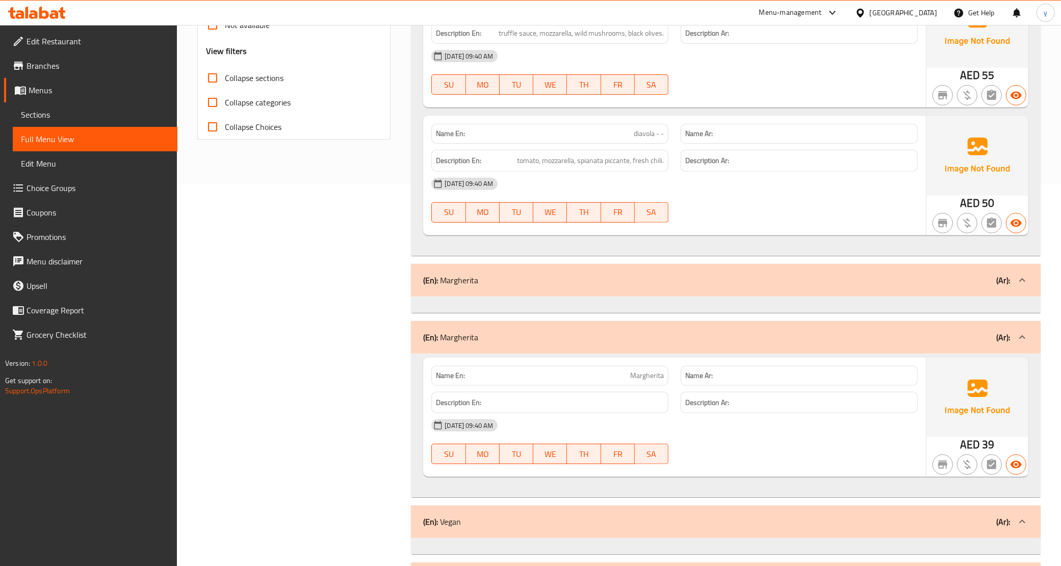
click at [798, 207] on div "18-09-2025 09:40 AM SU MO TU WE TH FR SA" at bounding box center [674, 200] width 499 height 57
click at [811, 445] on div "18-09-2025 09:40 AM SU MO TU WE TH FR SA" at bounding box center [674, 441] width 499 height 57
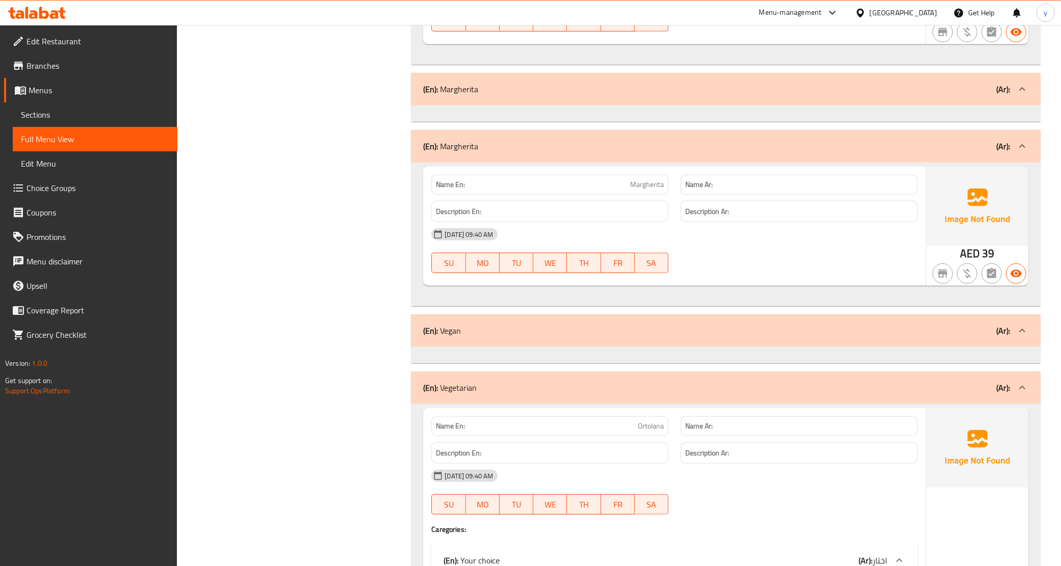
click at [775, 468] on div "[DATE] 09:40 AM" at bounding box center [674, 476] width 499 height 24
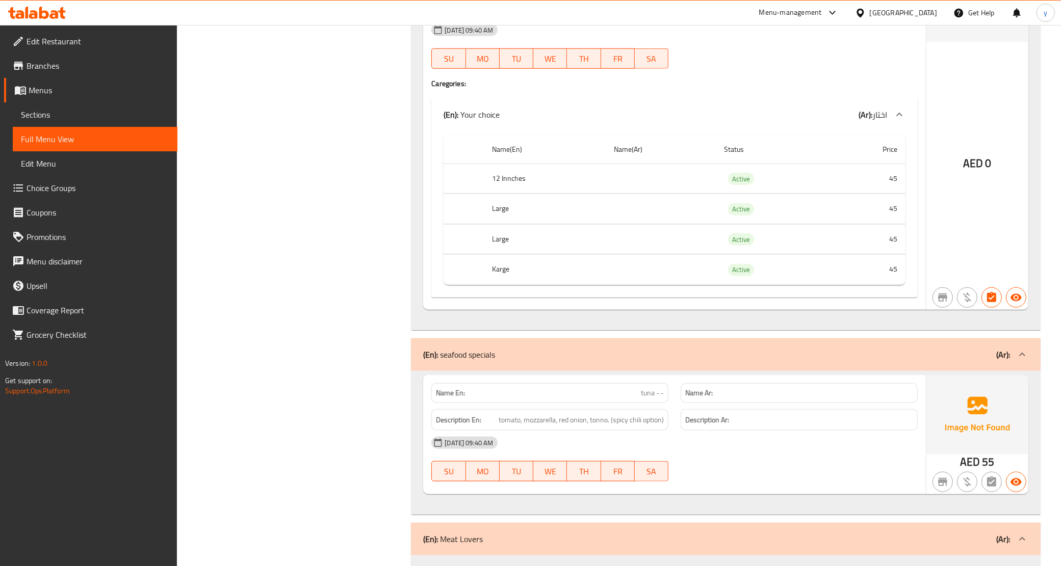
click at [791, 454] on div "[DATE] 09:40 AM" at bounding box center [674, 443] width 499 height 24
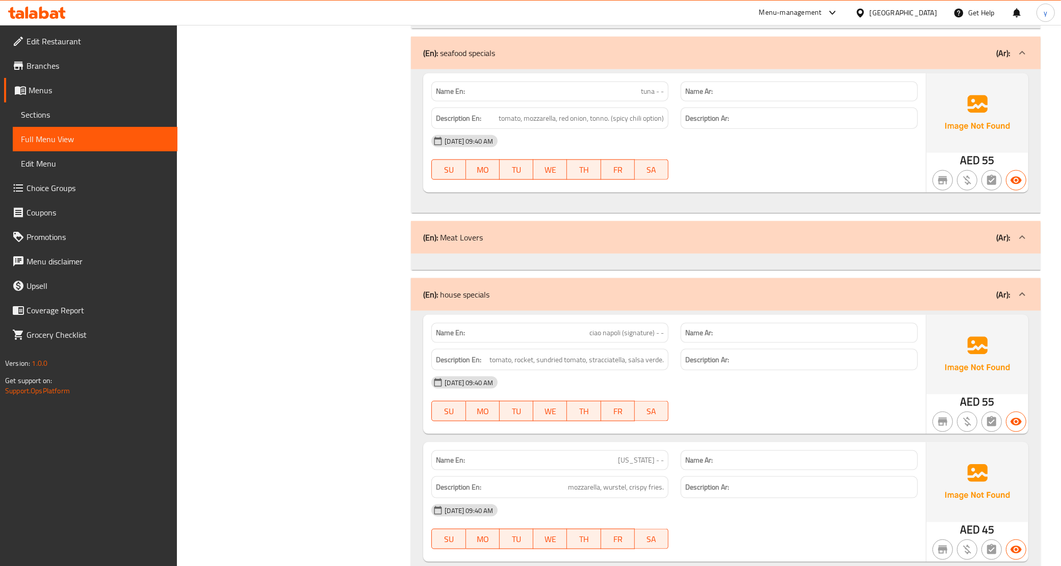
scroll to position [1338, 0]
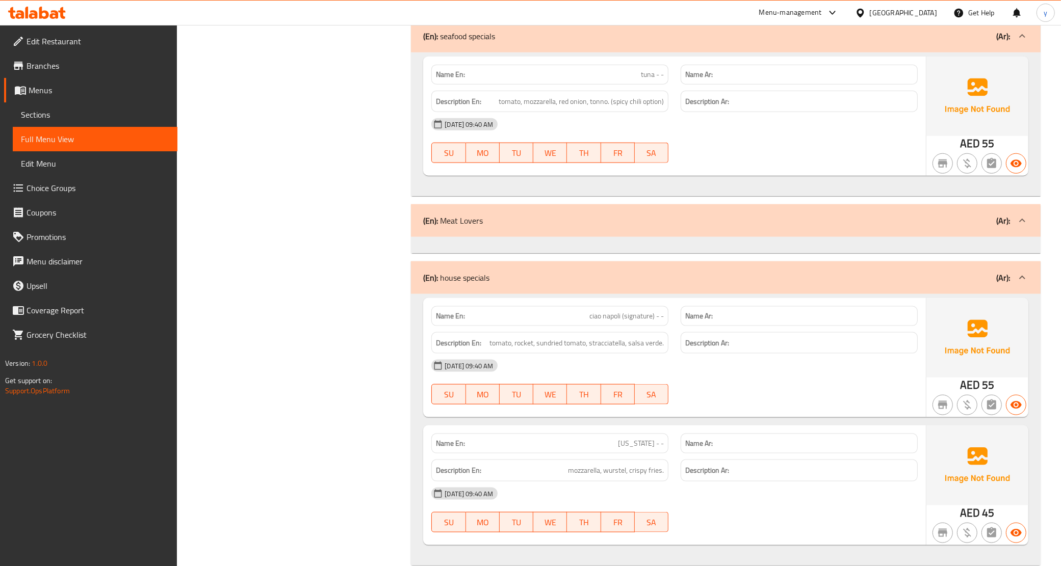
click at [758, 375] on div "[DATE] 09:40 AM" at bounding box center [674, 366] width 499 height 24
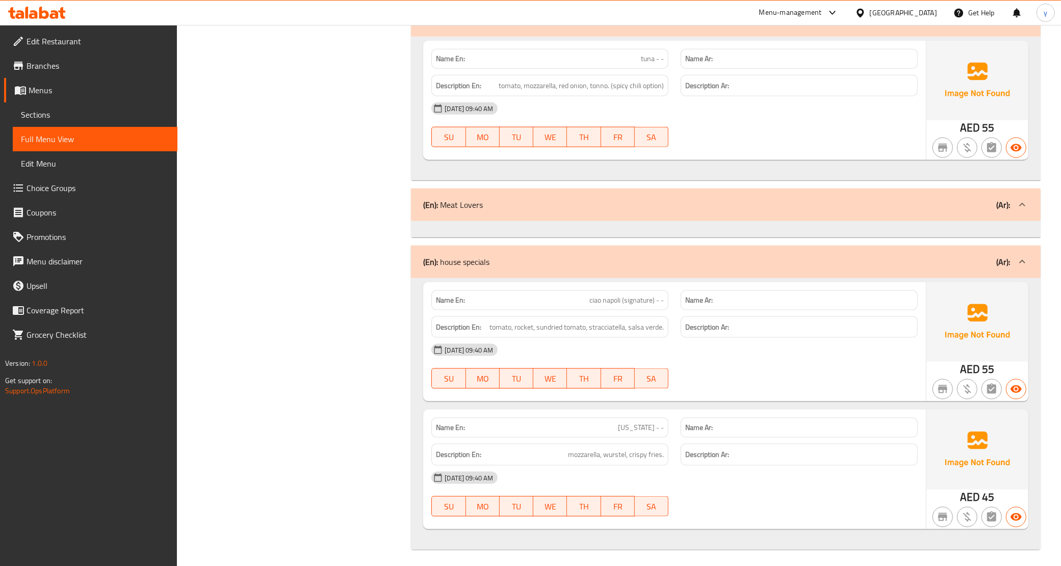
scroll to position [1361, 0]
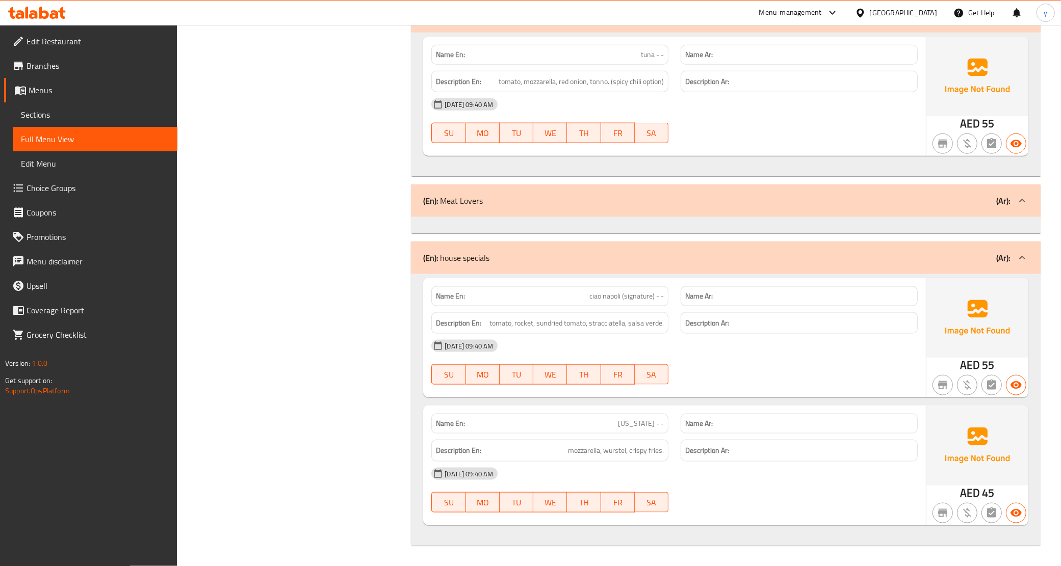
drag, startPoint x: 789, startPoint y: 501, endPoint x: 793, endPoint y: 491, distance: 10.5
click at [791, 496] on div "18-09-2025 09:40 AM SU MO TU WE TH FR SA" at bounding box center [674, 490] width 499 height 57
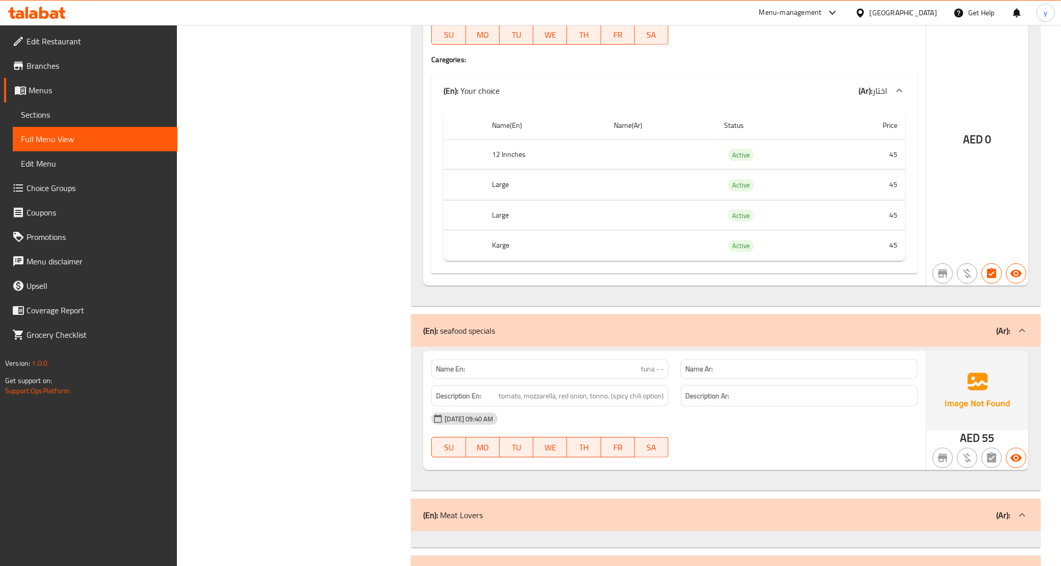
scroll to position [1043, 0]
click at [576, 248] on th "Karge" at bounding box center [545, 247] width 122 height 30
drag, startPoint x: 574, startPoint y: 222, endPoint x: 562, endPoint y: 197, distance: 27.6
click at [572, 217] on th "Large" at bounding box center [545, 216] width 122 height 30
drag, startPoint x: 561, startPoint y: 190, endPoint x: 563, endPoint y: 179, distance: 10.9
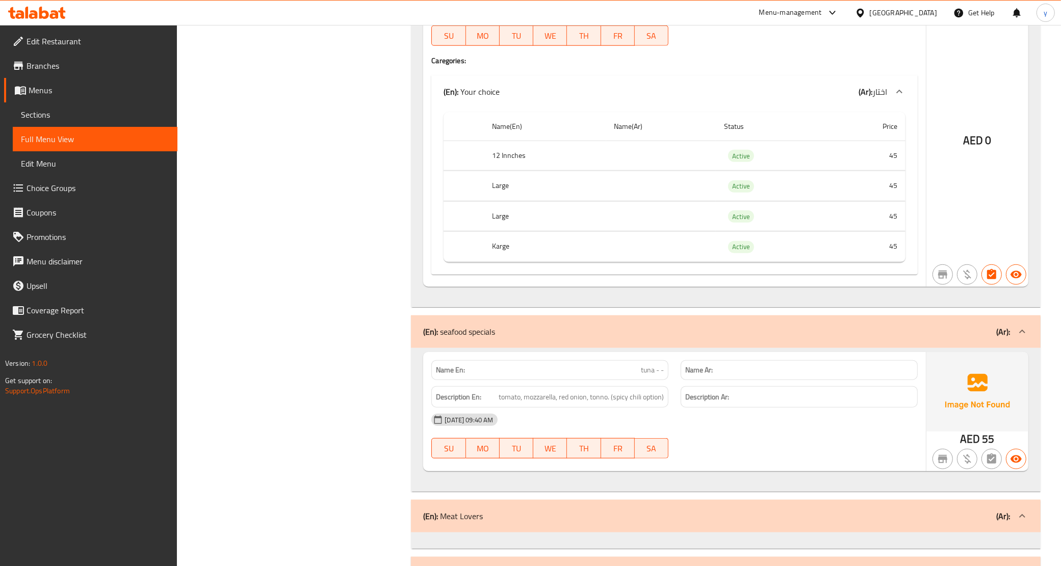
click at [562, 186] on th "Large" at bounding box center [545, 186] width 122 height 30
click at [565, 160] on th "12 Innches" at bounding box center [545, 156] width 122 height 30
click at [580, 248] on th "Karge" at bounding box center [545, 247] width 122 height 30
drag, startPoint x: 582, startPoint y: 216, endPoint x: 582, endPoint y: 208, distance: 7.6
click at [582, 210] on th "Large" at bounding box center [545, 216] width 122 height 30
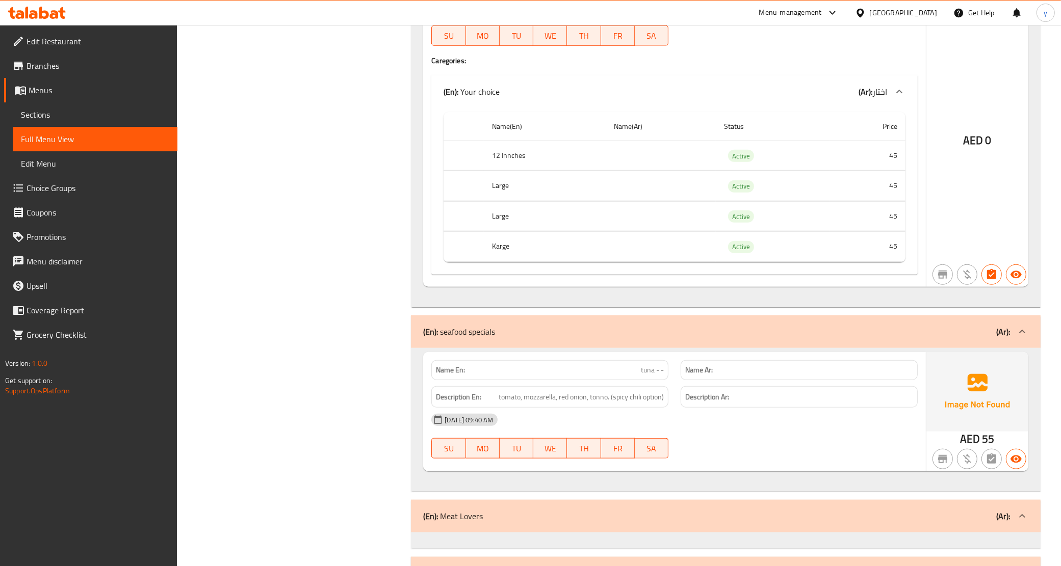
drag, startPoint x: 582, startPoint y: 183, endPoint x: 590, endPoint y: 157, distance: 26.8
click at [587, 170] on tbody "12 Innches Active 45 Large Active 45 Large Active 45 Karge Active 45" at bounding box center [675, 201] width 462 height 121
click at [590, 157] on th "12 Innches" at bounding box center [545, 156] width 122 height 30
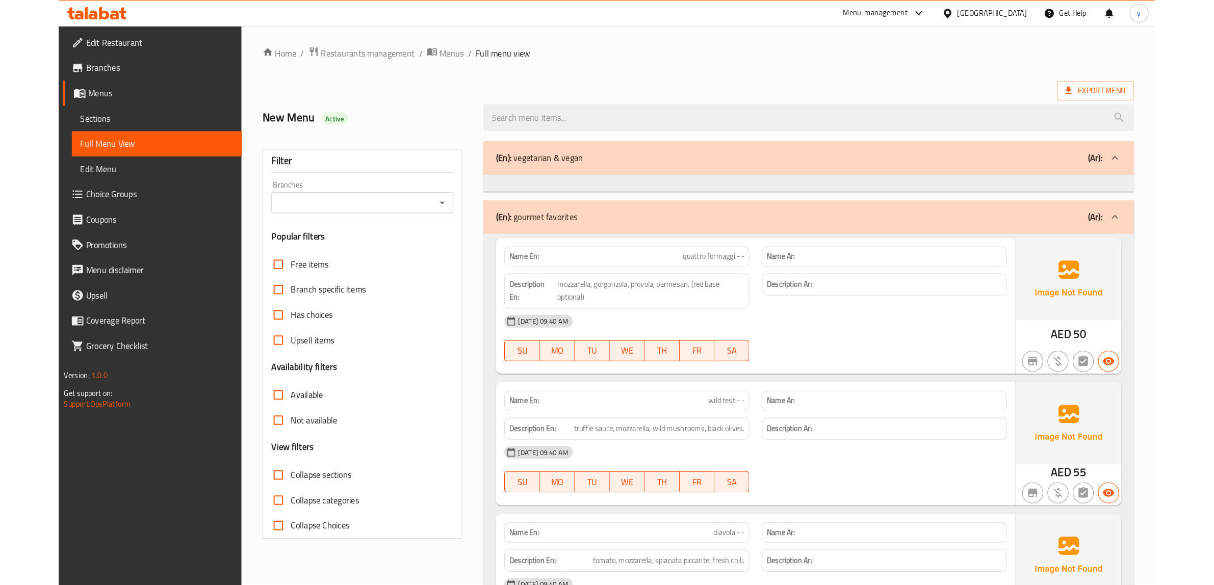
scroll to position [0, 0]
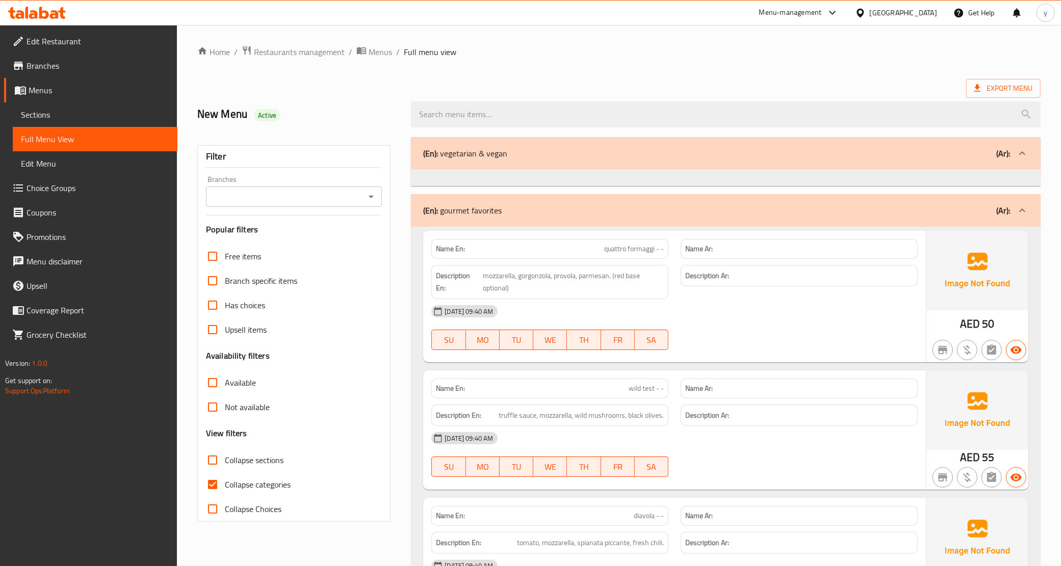
click at [48, 64] on span "Branches" at bounding box center [98, 66] width 143 height 12
